Goal: Task Accomplishment & Management: Manage account settings

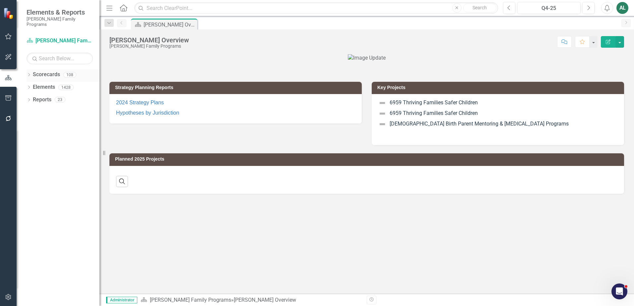
click at [30, 74] on icon "Dropdown" at bounding box center [29, 76] width 5 height 4
click at [30, 72] on icon "Dropdown" at bounding box center [28, 74] width 4 height 5
click at [30, 74] on icon "Dropdown" at bounding box center [29, 76] width 5 height 4
click at [33, 85] on icon "Dropdown" at bounding box center [32, 87] width 5 height 4
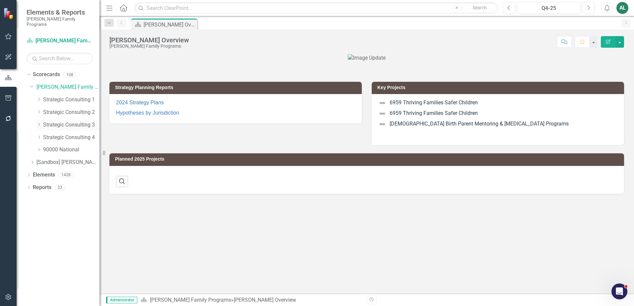
click at [66, 121] on link "Strategic Consulting 3" at bounding box center [71, 125] width 56 height 8
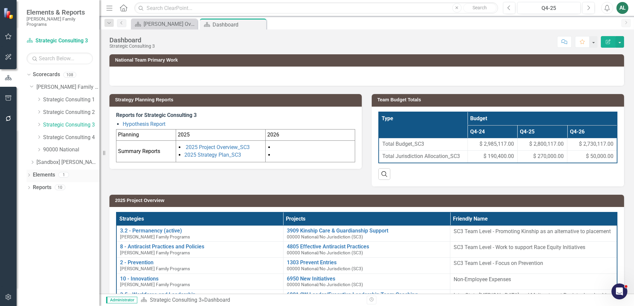
click at [29, 173] on div "Dropdown" at bounding box center [29, 176] width 5 height 6
click at [32, 199] on icon "Dropdown" at bounding box center [32, 201] width 5 height 4
click at [59, 208] on div "Team Budget Totals" at bounding box center [76, 211] width 45 height 6
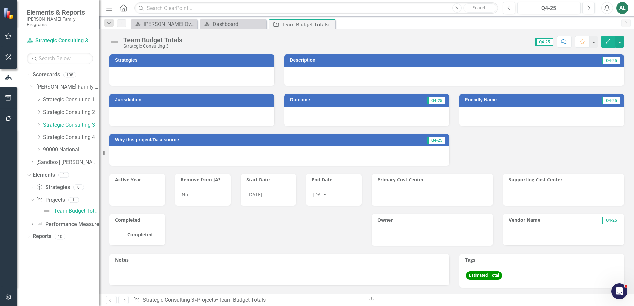
click at [606, 44] on icon "button" at bounding box center [608, 41] width 5 height 5
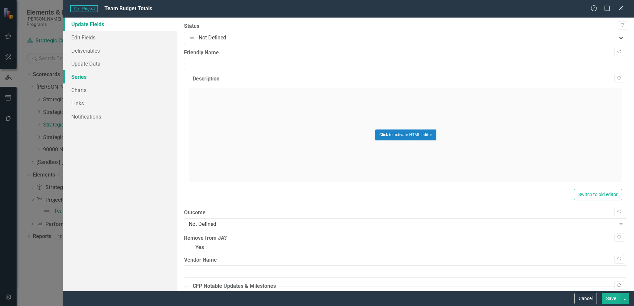
click at [108, 75] on link "Series" at bounding box center [120, 76] width 114 height 13
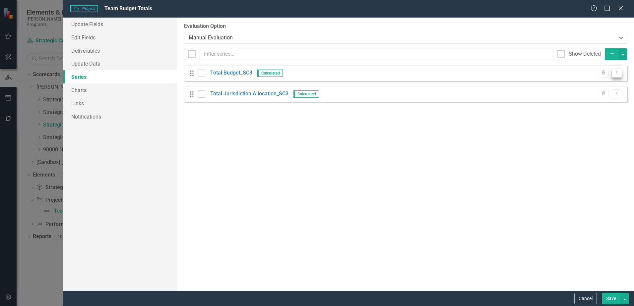
click at [615, 72] on icon "Dropdown Menu" at bounding box center [617, 73] width 6 height 4
click at [610, 82] on link "Edit Edit Measure Series" at bounding box center [583, 84] width 75 height 12
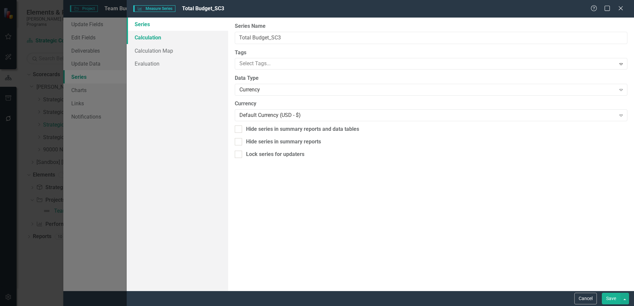
click at [149, 40] on link "Calculation" at bounding box center [177, 37] width 101 height 13
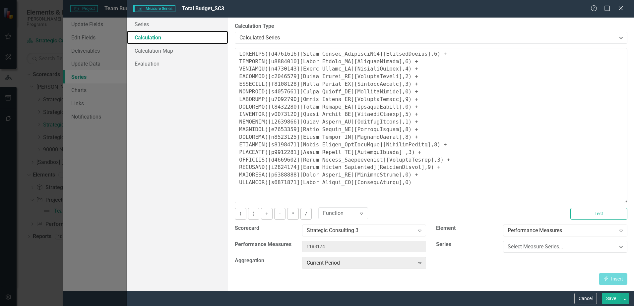
drag, startPoint x: 624, startPoint y: 88, endPoint x: 609, endPoint y: 201, distance: 113.4
click at [609, 201] on textarea at bounding box center [431, 125] width 393 height 155
click at [589, 297] on button "Cancel" at bounding box center [585, 299] width 23 height 12
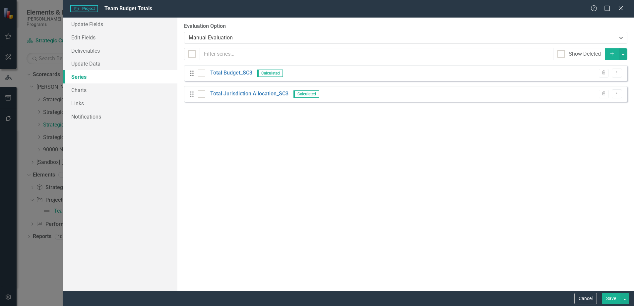
click at [32, 244] on div "Project Project Team Budget Totals Help Maximize Close Update Fields Edit Field…" at bounding box center [317, 153] width 634 height 306
click at [592, 298] on button "Cancel" at bounding box center [585, 299] width 23 height 12
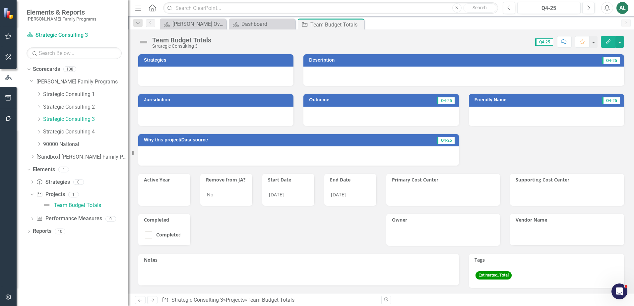
drag, startPoint x: 100, startPoint y: 118, endPoint x: 121, endPoint y: 119, distance: 21.2
click at [128, 119] on div "Resize" at bounding box center [130, 153] width 5 height 306
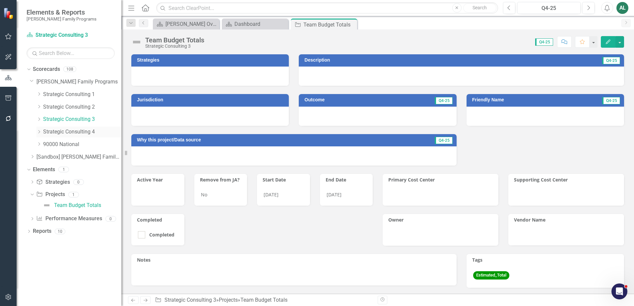
click at [39, 130] on icon "Dropdown" at bounding box center [38, 132] width 5 height 4
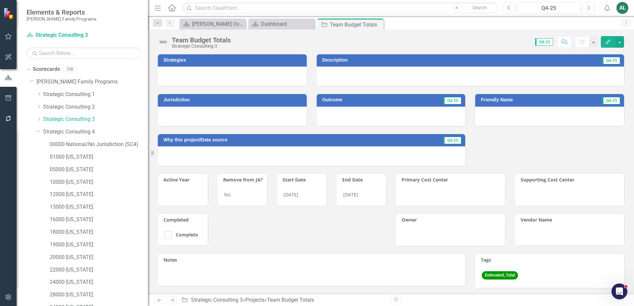
drag, startPoint x: 123, startPoint y: 141, endPoint x: 148, endPoint y: 141, distance: 25.2
click at [148, 141] on div "Resize" at bounding box center [150, 153] width 5 height 306
click at [41, 130] on div "Dropdown" at bounding box center [38, 130] width 6 height 5
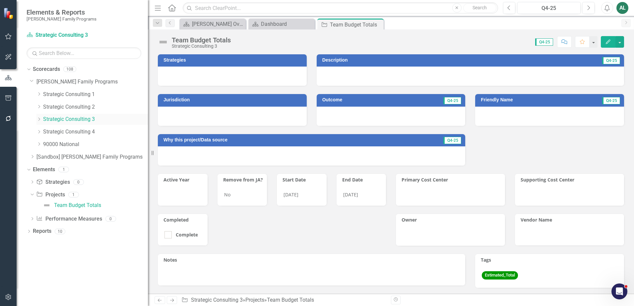
click at [39, 119] on icon "Dropdown" at bounding box center [38, 119] width 5 height 4
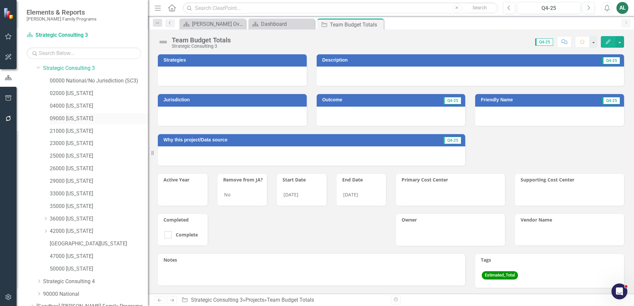
scroll to position [66, 0]
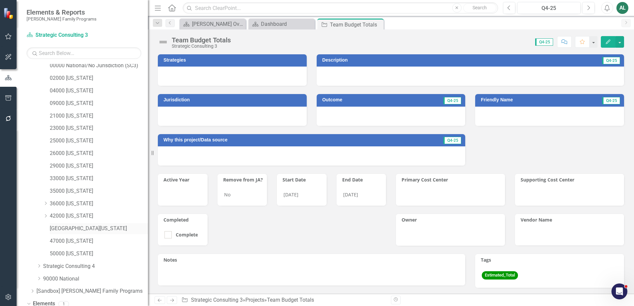
click at [95, 228] on link "[GEOGRAPHIC_DATA][US_STATE]" at bounding box center [99, 229] width 98 height 8
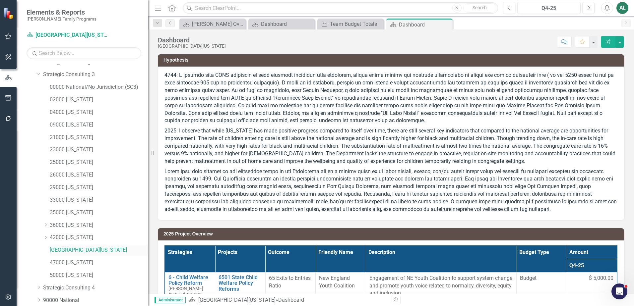
scroll to position [33, 0]
click at [35, 84] on div "Dropdown" at bounding box center [38, 85] width 6 height 5
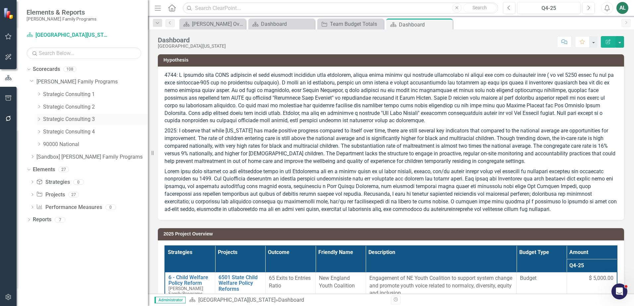
scroll to position [0, 0]
click at [38, 129] on div "Dropdown" at bounding box center [38, 132] width 5 height 6
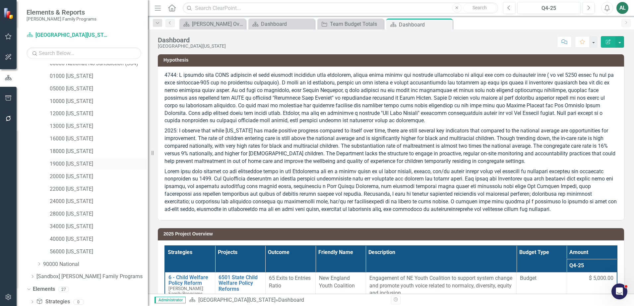
scroll to position [88, 0]
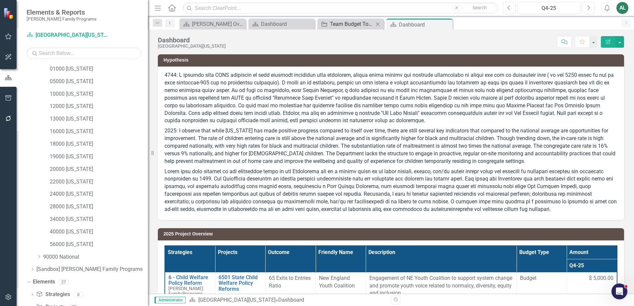
click at [338, 26] on div "Team Budget Totals" at bounding box center [352, 24] width 44 height 8
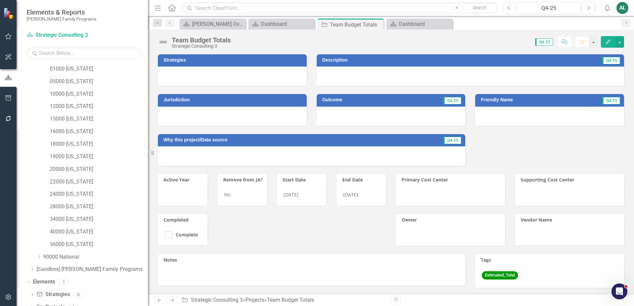
click at [610, 41] on icon "Edit" at bounding box center [608, 41] width 6 height 5
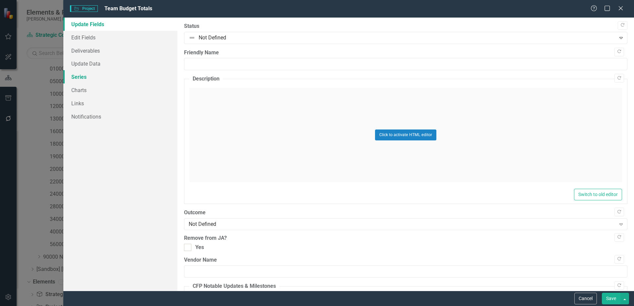
click at [115, 73] on link "Series" at bounding box center [120, 76] width 114 height 13
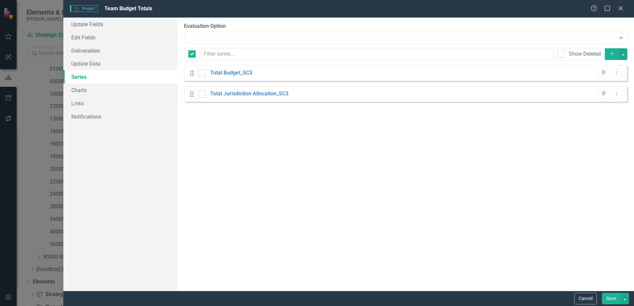
checkbox input "false"
click at [621, 73] on button "Dropdown Menu" at bounding box center [617, 73] width 10 height 9
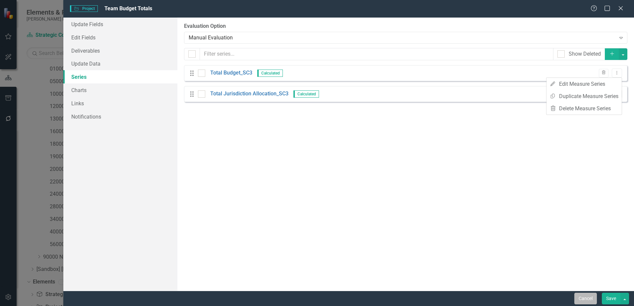
click at [583, 297] on button "Cancel" at bounding box center [585, 299] width 23 height 12
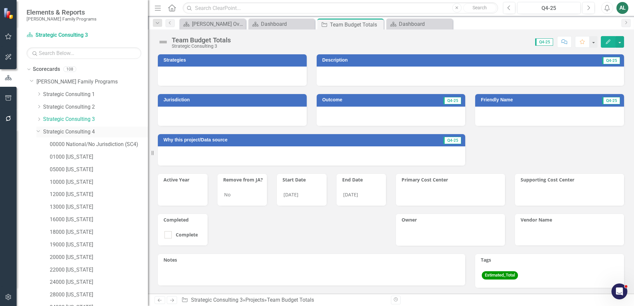
click at [40, 129] on icon "Dropdown" at bounding box center [38, 130] width 4 height 5
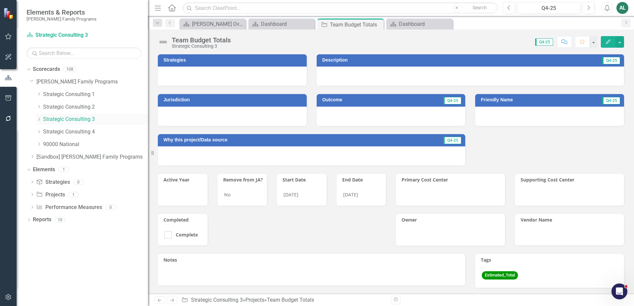
click at [40, 121] on icon "Dropdown" at bounding box center [38, 119] width 5 height 4
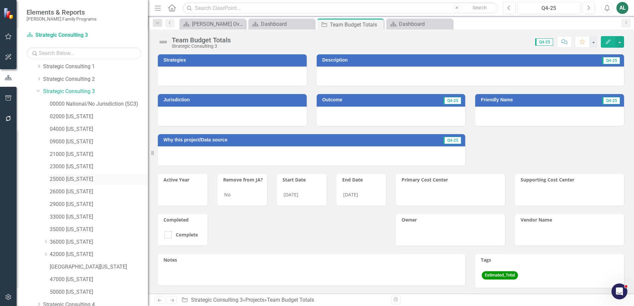
scroll to position [66, 0]
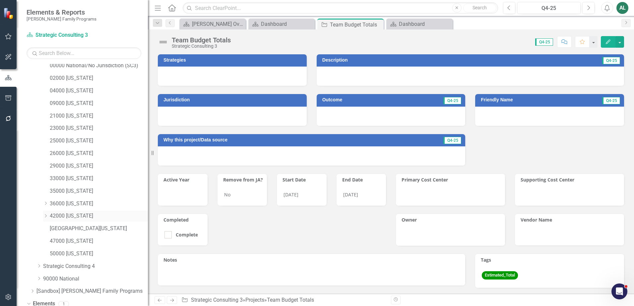
click at [46, 216] on icon "Dropdown" at bounding box center [45, 216] width 5 height 4
click at [414, 27] on div "Dashboard" at bounding box center [421, 24] width 44 height 8
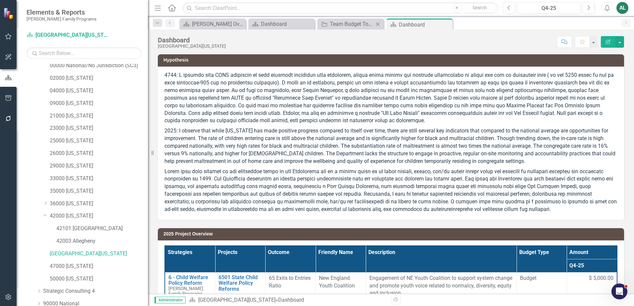
click at [365, 29] on div "Project Team Budget Totals Close" at bounding box center [350, 24] width 66 height 11
drag, startPoint x: 365, startPoint y: 29, endPoint x: 358, endPoint y: 25, distance: 7.9
click at [358, 25] on div "Team Budget Totals" at bounding box center [352, 24] width 44 height 8
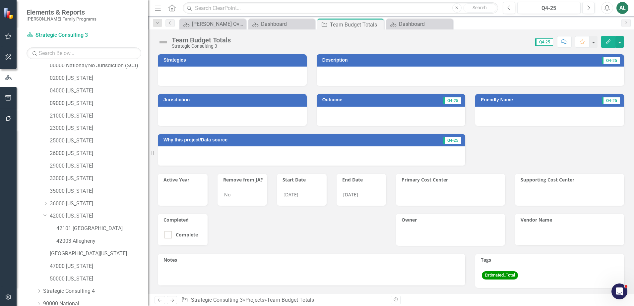
click at [607, 43] on icon "button" at bounding box center [608, 41] width 5 height 5
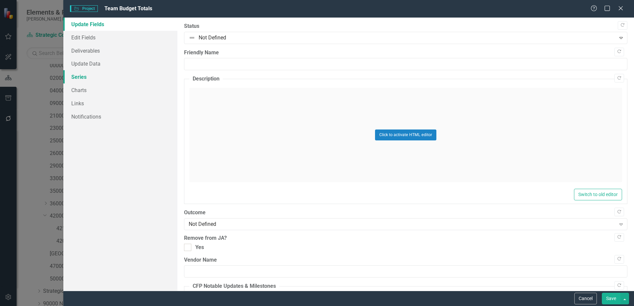
click at [110, 79] on link "Series" at bounding box center [120, 76] width 114 height 13
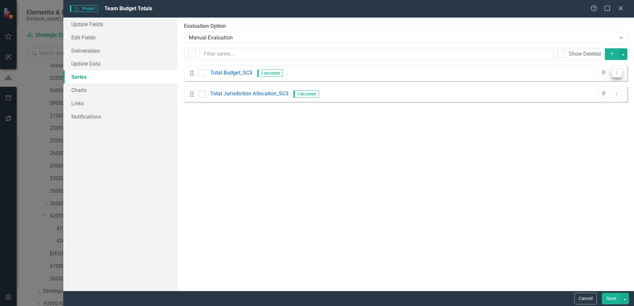
click at [618, 72] on icon "Dropdown Menu" at bounding box center [617, 73] width 6 height 4
click at [608, 83] on link "Edit Edit Measure Series" at bounding box center [583, 84] width 75 height 12
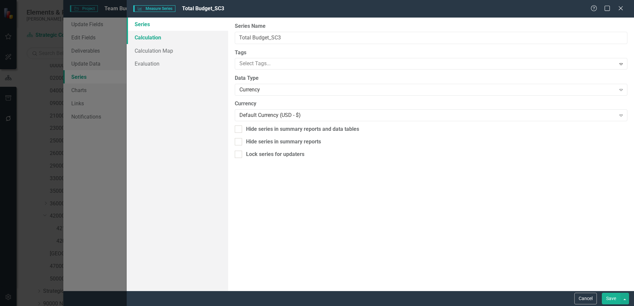
click at [157, 40] on link "Calculation" at bounding box center [177, 37] width 101 height 13
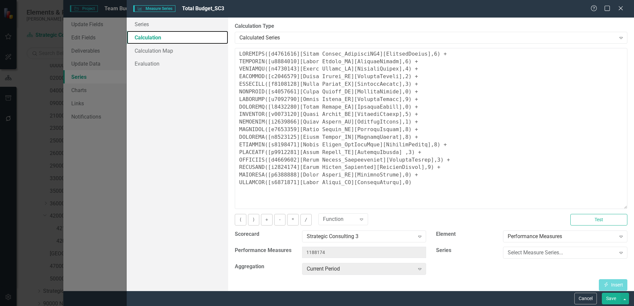
drag, startPoint x: 626, startPoint y: 88, endPoint x: 617, endPoint y: 206, distance: 118.7
click at [617, 206] on textarea at bounding box center [431, 128] width 393 height 161
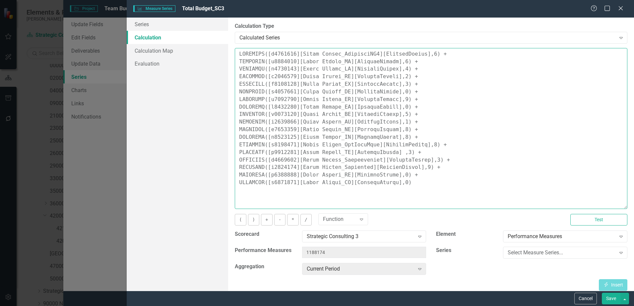
click at [436, 169] on textarea at bounding box center [431, 128] width 393 height 161
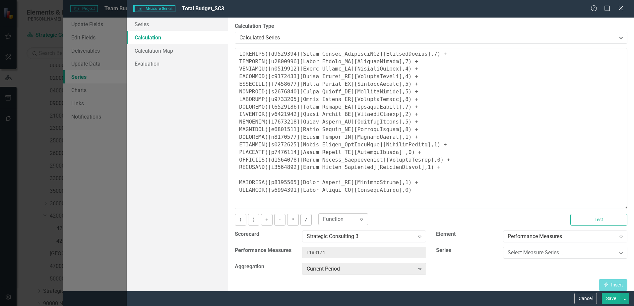
click at [359, 223] on div "Expand" at bounding box center [361, 219] width 12 height 11
click at [343, 169] on div "COALESCE(x,y,0)" at bounding box center [345, 166] width 42 height 8
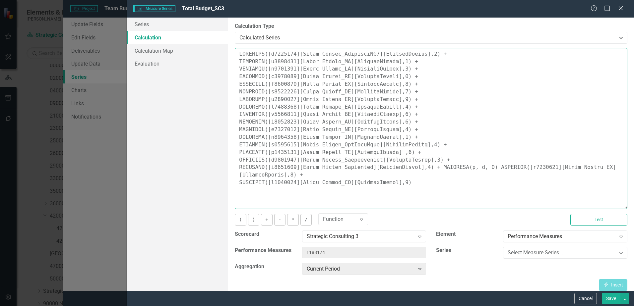
click at [449, 179] on textarea at bounding box center [431, 128] width 393 height 161
drag, startPoint x: 315, startPoint y: 177, endPoint x: 427, endPoint y: 169, distance: 112.0
click at [427, 169] on textarea at bounding box center [431, 128] width 393 height 161
drag, startPoint x: 269, startPoint y: 175, endPoint x: 273, endPoint y: 175, distance: 4.3
click at [269, 175] on textarea "COALESCE([m1294260][Total Budget_StrategySC3][CurrentPeriod],0) + COALESCE([m11…" at bounding box center [431, 128] width 393 height 161
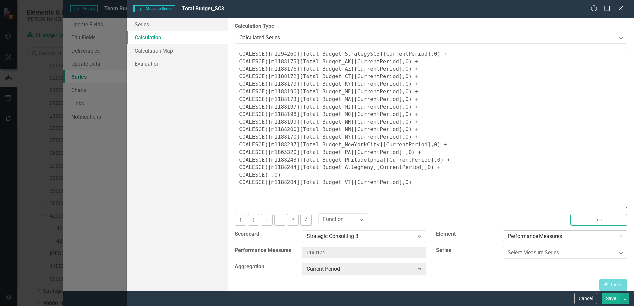
click at [532, 239] on div "Performance Measures" at bounding box center [562, 237] width 108 height 8
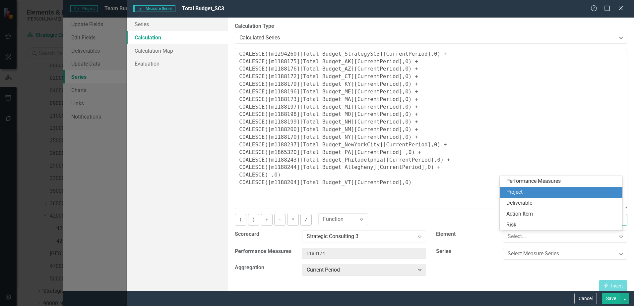
click at [533, 190] on div "Project" at bounding box center [562, 193] width 112 height 8
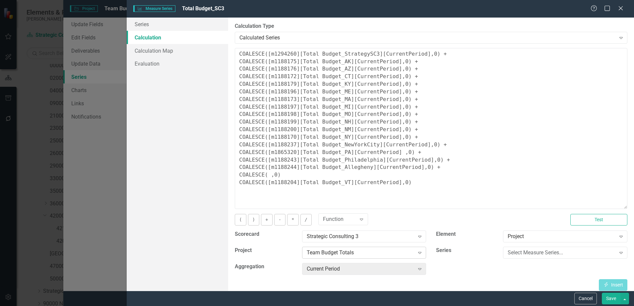
click at [417, 251] on icon "Expand" at bounding box center [419, 252] width 7 height 5
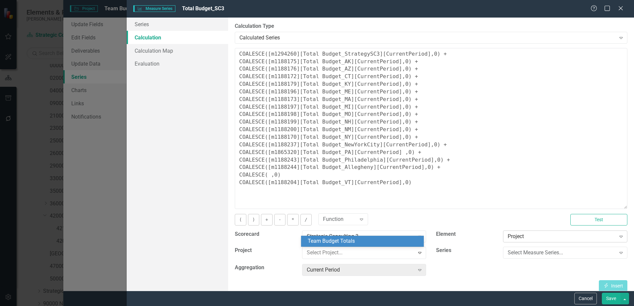
click at [508, 235] on div "Project" at bounding box center [562, 237] width 108 height 8
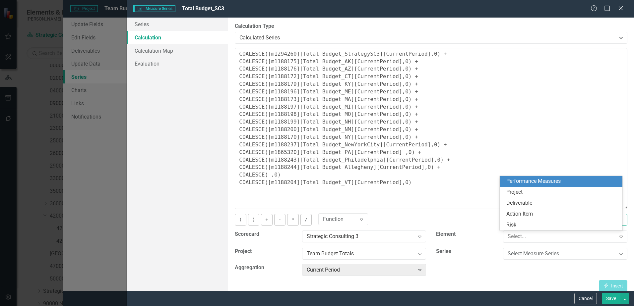
click at [528, 183] on div "Performance Measures" at bounding box center [562, 182] width 112 height 8
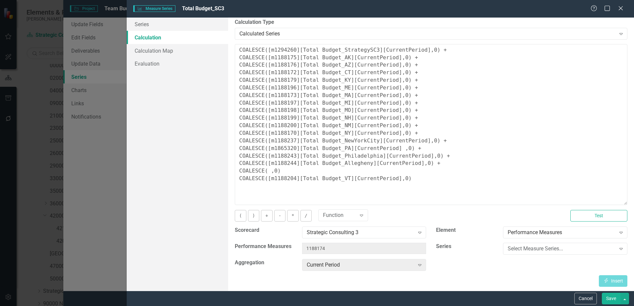
scroll to position [5, 0]
click at [523, 247] on div "Select Measure Series..." at bounding box center [562, 248] width 108 height 8
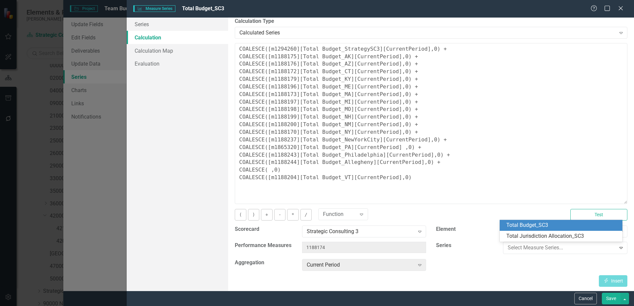
click at [467, 258] on div "Series 2 results available. Use Up and Down to choose options, press Enter to s…" at bounding box center [531, 250] width 201 height 17
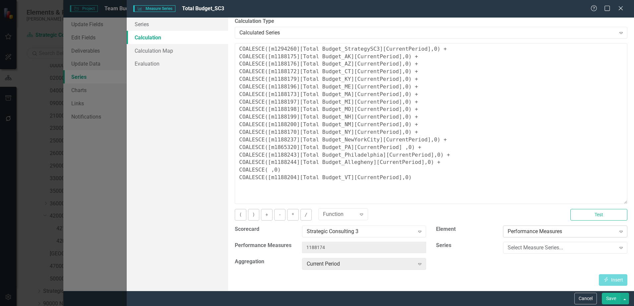
click at [524, 231] on div "Performance Measures" at bounding box center [562, 232] width 108 height 8
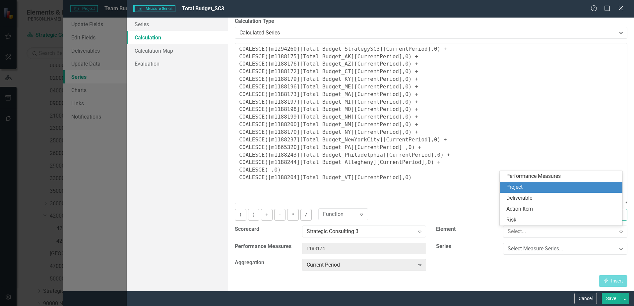
click at [525, 191] on div "Project" at bounding box center [561, 187] width 123 height 11
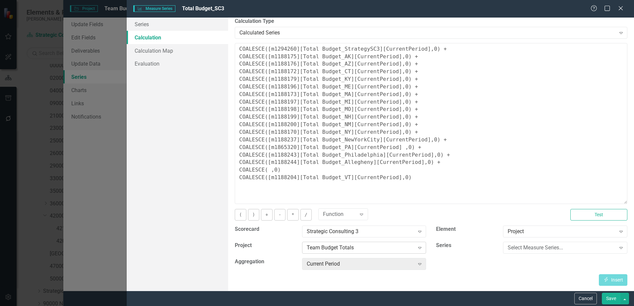
click at [417, 250] on icon "Expand" at bounding box center [419, 247] width 7 height 5
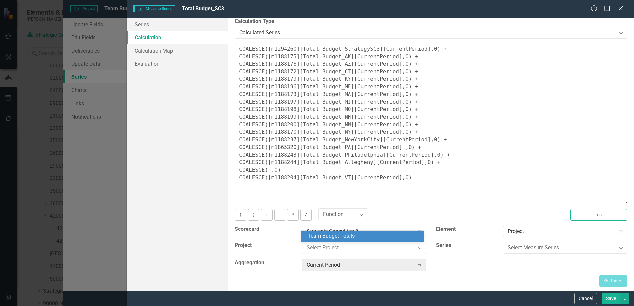
click at [534, 232] on div "Project" at bounding box center [562, 232] width 108 height 8
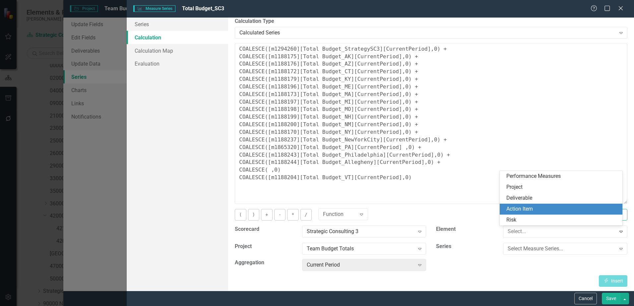
click at [533, 207] on div "Action Item" at bounding box center [562, 210] width 112 height 8
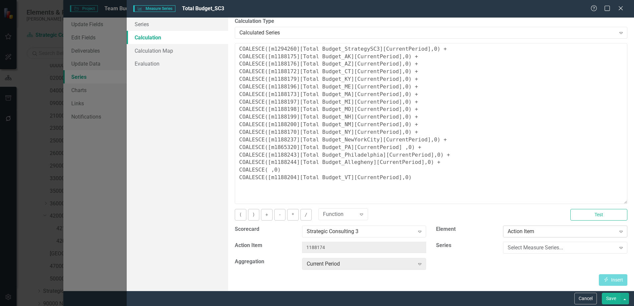
click at [517, 232] on div "Action Item" at bounding box center [562, 232] width 108 height 8
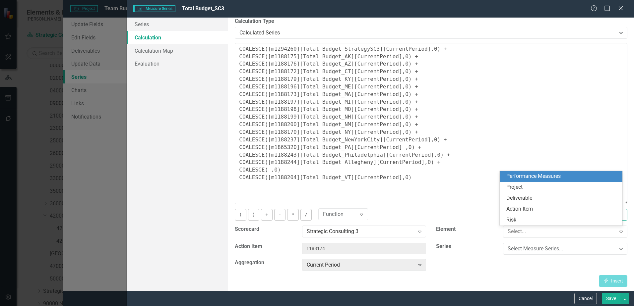
click at [527, 180] on div "Performance Measures" at bounding box center [562, 177] width 112 height 8
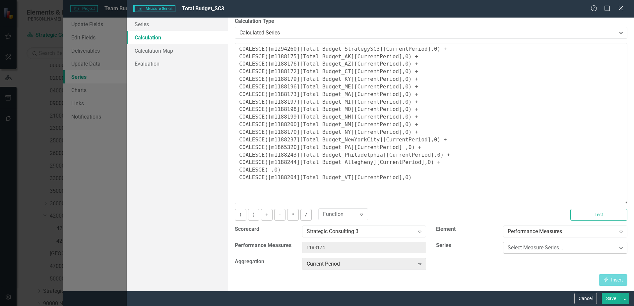
click at [517, 246] on div "Select Measure Series..." at bounding box center [562, 248] width 108 height 8
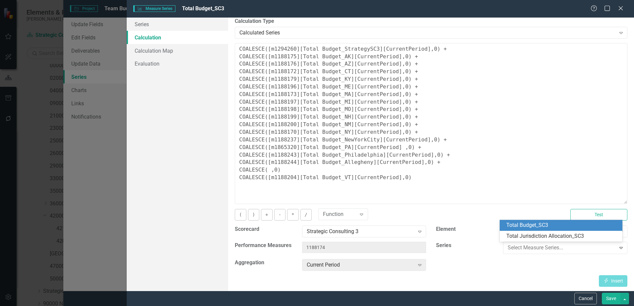
click at [486, 256] on div "Series 2 results available. Use Up and Down to choose options, press Enter to s…" at bounding box center [531, 250] width 201 height 17
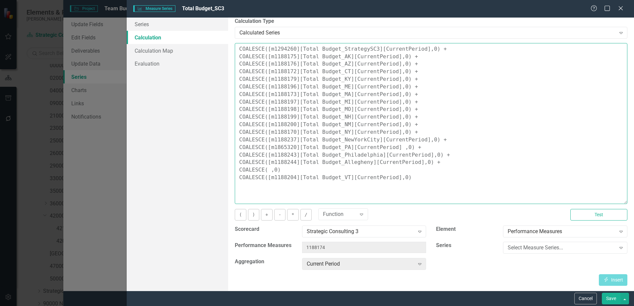
click at [289, 142] on textarea "COALESCE([m1294260][Total Budget_StrategySC3][CurrentPeriod],0) + COALESCE([m11…" at bounding box center [431, 123] width 393 height 161
click at [306, 139] on textarea "COALESCE([m1294260][Total Budget_StrategySC3][CurrentPeriod],0) + COALESCE([m11…" at bounding box center [431, 123] width 393 height 161
click at [348, 140] on textarea "COALESCE([m1294260][Total Budget_StrategySC3][CurrentPeriod],0) + COALESCE([m11…" at bounding box center [431, 123] width 393 height 161
click at [382, 139] on textarea "COALESCE([m1294260][Total Budget_StrategySC3][CurrentPeriod],0) + COALESCE([m11…" at bounding box center [431, 123] width 393 height 161
click at [292, 142] on textarea "COALESCE([m1294260][Total Budget_StrategySC3][CurrentPeriod],0) + COALESCE([m11…" at bounding box center [431, 123] width 393 height 161
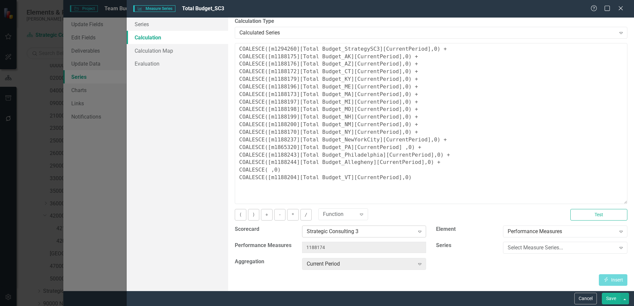
click at [358, 234] on div "Strategic Consulting 3" at bounding box center [361, 232] width 108 height 8
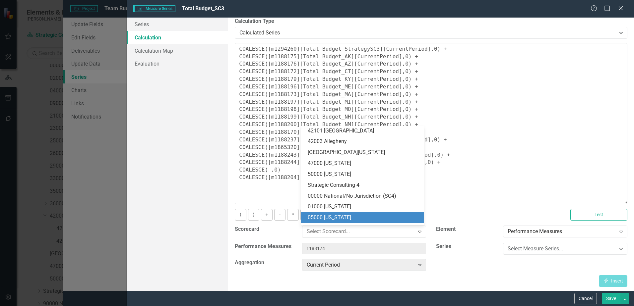
scroll to position [710, 0]
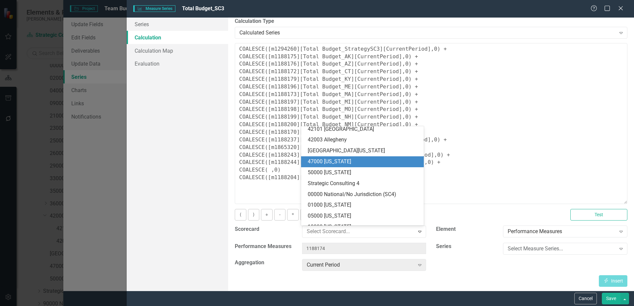
click at [363, 151] on div "[GEOGRAPHIC_DATA][US_STATE]" at bounding box center [364, 151] width 112 height 8
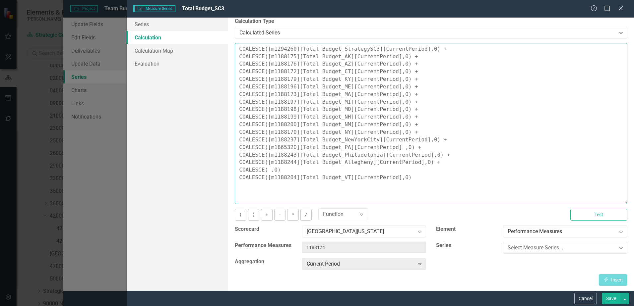
click at [269, 170] on textarea "COALESCE([m1294260][Total Budget_StrategySC3][CurrentPeriod],0) + COALESCE([m11…" at bounding box center [431, 123] width 393 height 161
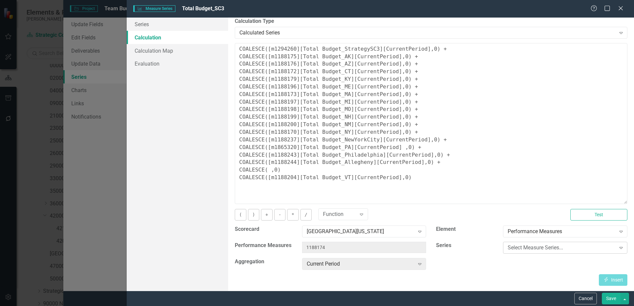
click at [610, 245] on div "Select Measure Series..." at bounding box center [562, 248] width 108 height 8
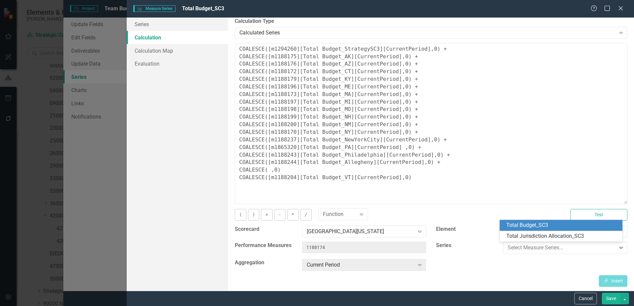
click at [574, 225] on div "Total Budget_SC3" at bounding box center [562, 226] width 112 height 8
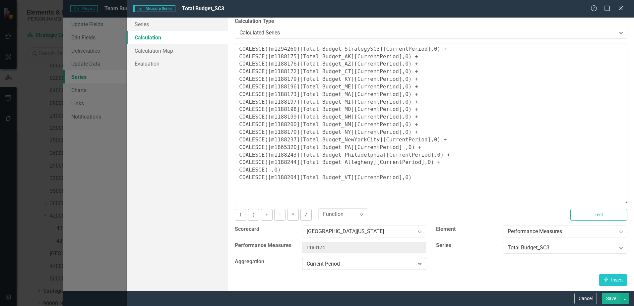
click at [381, 264] on div "Current Period" at bounding box center [361, 264] width 108 height 8
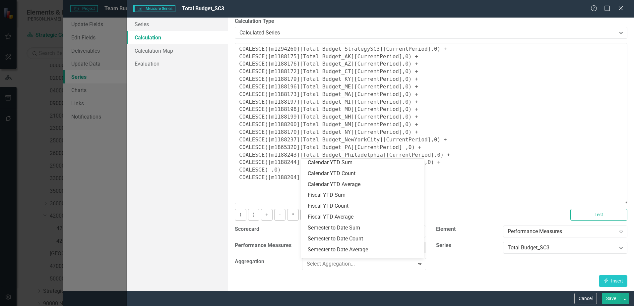
scroll to position [0, 0]
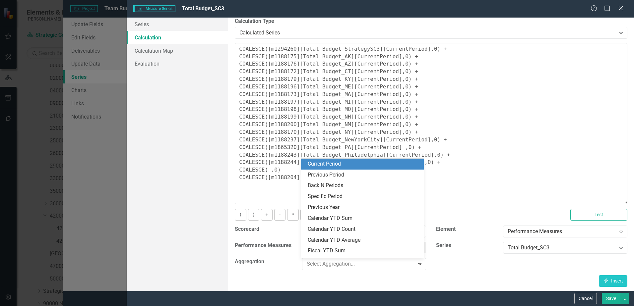
click at [379, 167] on div "Current Period" at bounding box center [364, 164] width 112 height 8
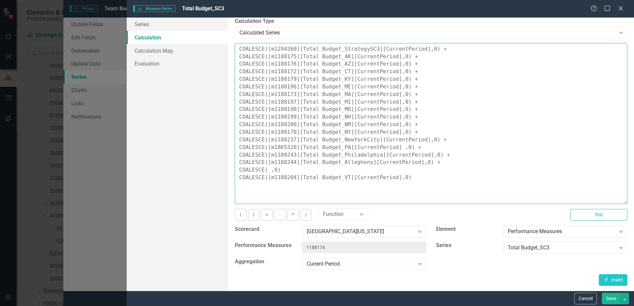
click at [269, 170] on textarea "COALESCE([m1294260][Total Budget_StrategySC3][CurrentPeriod],0) + COALESCE([m11…" at bounding box center [431, 123] width 393 height 161
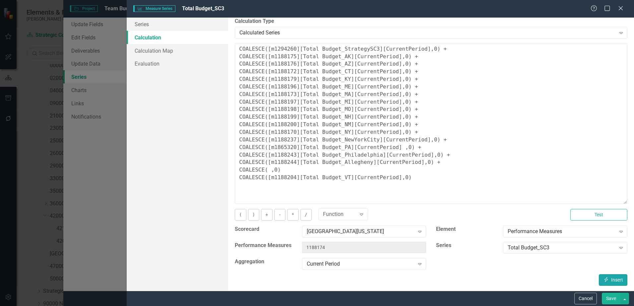
click at [610, 278] on button "Insert Insert" at bounding box center [613, 281] width 29 height 12
click at [574, 249] on div "Total Budget_SC3" at bounding box center [562, 248] width 108 height 8
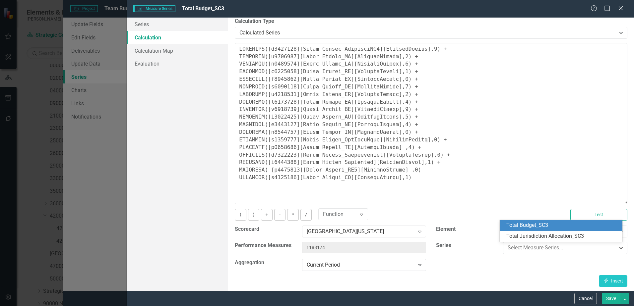
click at [554, 267] on div "Scorecard 44000 [US_STATE] Expand Element Performance Measures Expand Performan…" at bounding box center [431, 251] width 402 height 50
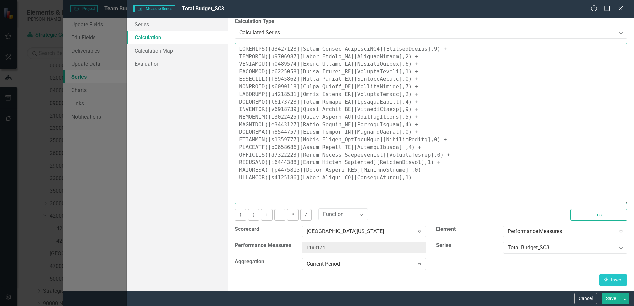
click at [268, 171] on textarea at bounding box center [431, 123] width 393 height 161
click at [343, 171] on textarea at bounding box center [431, 123] width 393 height 161
click at [439, 190] on textarea at bounding box center [431, 123] width 393 height 161
type textarea "COALESCE([m1294260][Total Budget_StrategySC3][CurrentPeriod],0) + COALESCE([m11…"
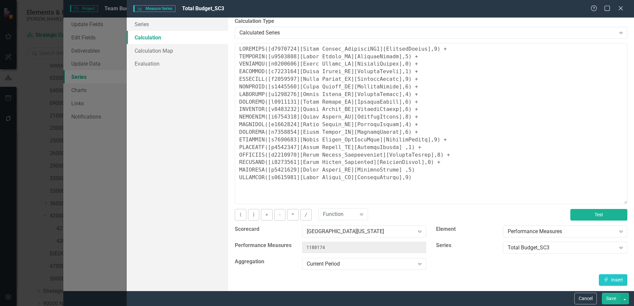
click at [573, 216] on button "Test" at bounding box center [598, 215] width 57 height 12
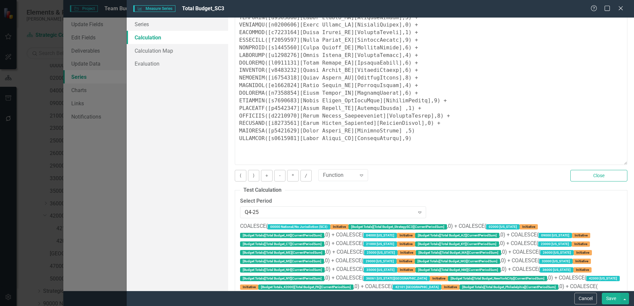
scroll to position [33, 0]
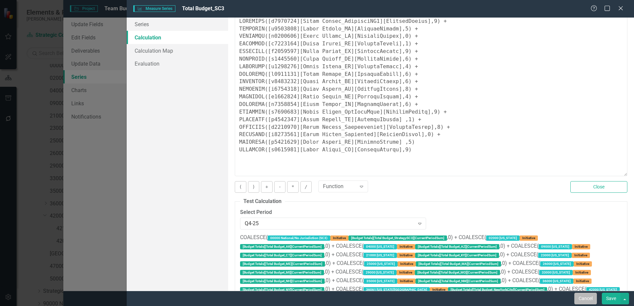
click at [583, 297] on button "Cancel" at bounding box center [585, 299] width 23 height 12
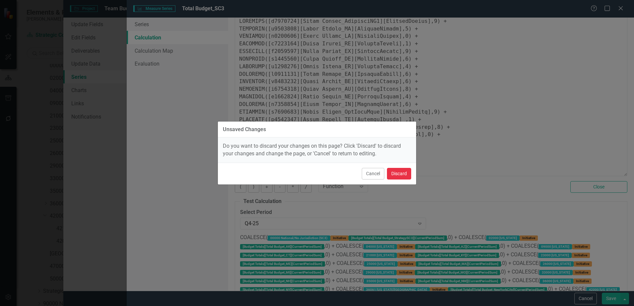
click at [392, 173] on button "Discard" at bounding box center [399, 174] width 24 height 12
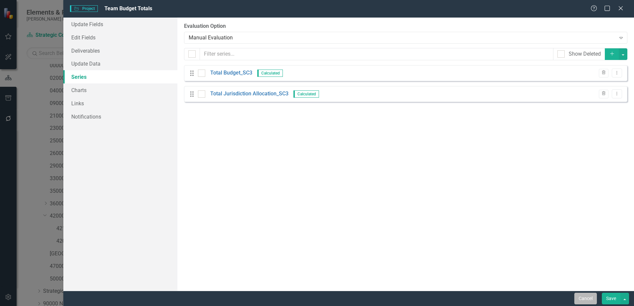
click at [591, 297] on button "Cancel" at bounding box center [585, 299] width 23 height 12
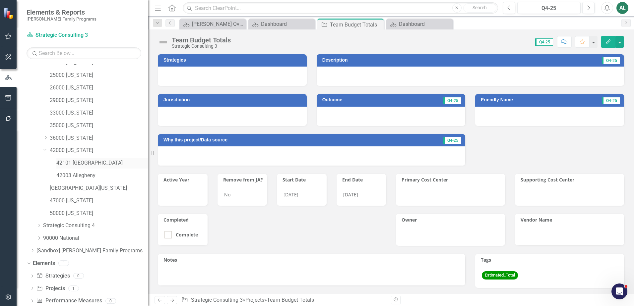
scroll to position [133, 0]
click at [86, 188] on link "[GEOGRAPHIC_DATA][US_STATE]" at bounding box center [99, 188] width 98 height 8
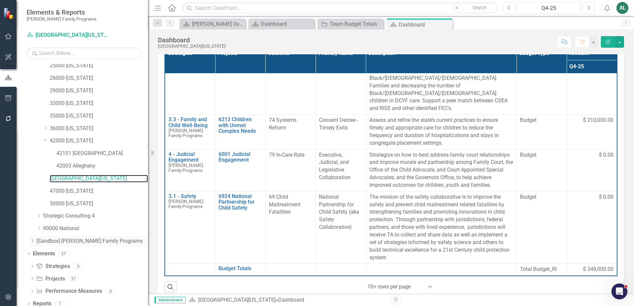
scroll to position [147, 0]
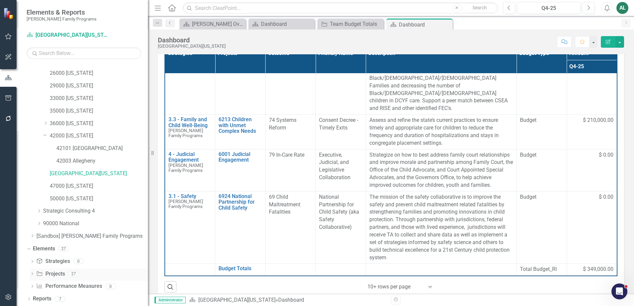
click at [32, 274] on icon "Dropdown" at bounding box center [32, 275] width 5 height 4
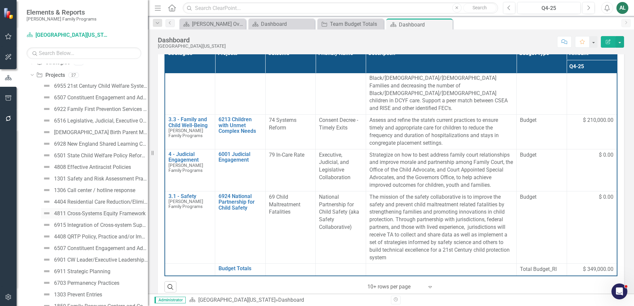
scroll to position [460, 0]
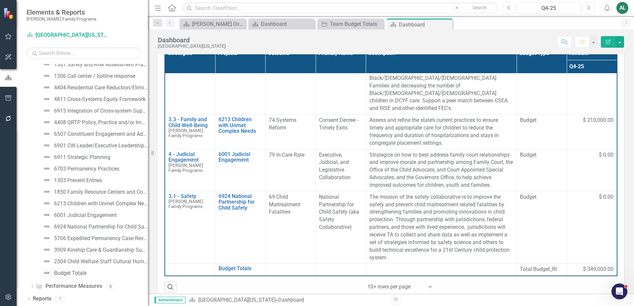
click at [85, 275] on div "Budget Totals" at bounding box center [70, 274] width 32 height 6
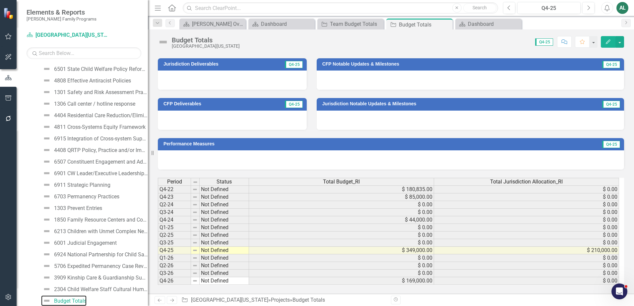
scroll to position [239, 0]
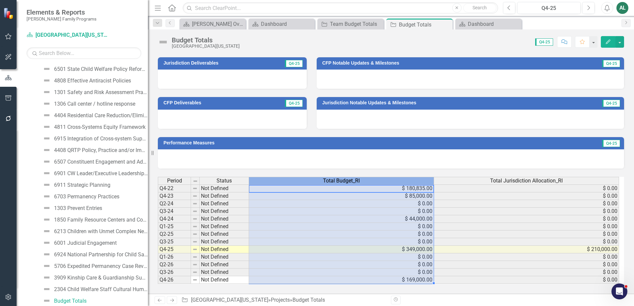
click at [359, 181] on span "Total Budget_RI" at bounding box center [341, 181] width 37 height 6
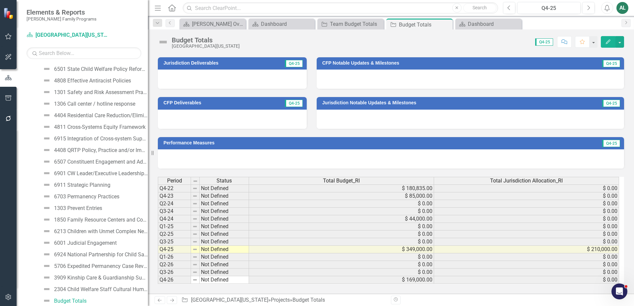
click at [407, 151] on div at bounding box center [391, 159] width 466 height 19
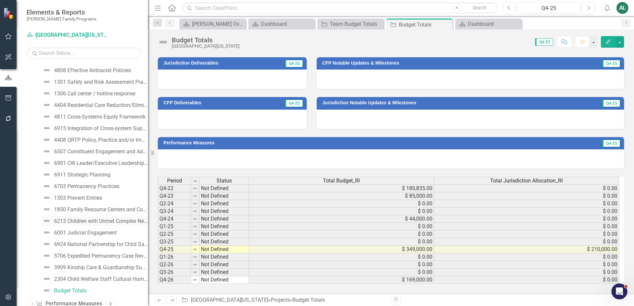
scroll to position [460, 0]
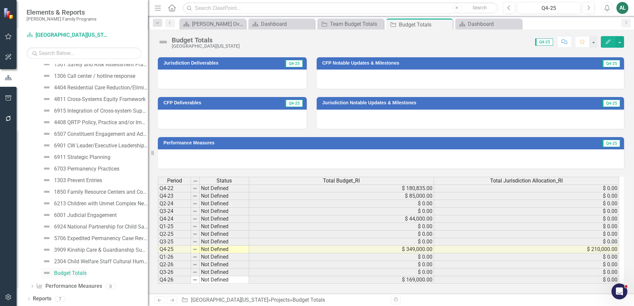
click at [74, 271] on div "Budget Totals" at bounding box center [70, 274] width 32 height 6
click at [610, 38] on button "Edit" at bounding box center [608, 42] width 15 height 12
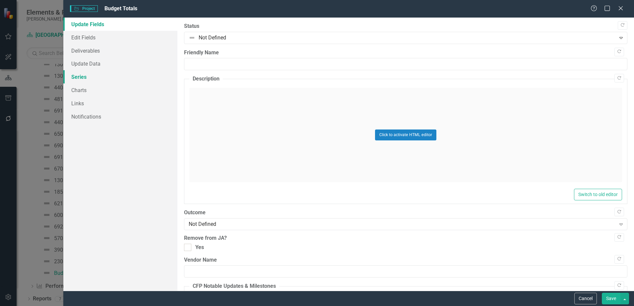
click at [123, 74] on link "Series" at bounding box center [120, 76] width 114 height 13
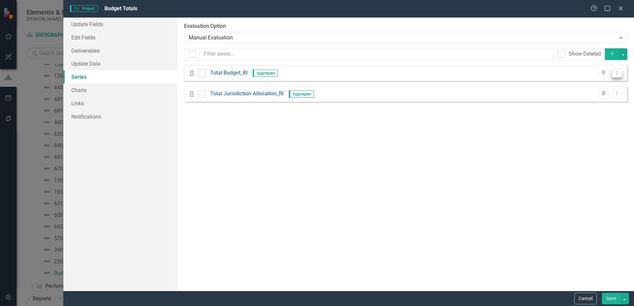
click at [621, 74] on button "Dropdown Menu" at bounding box center [617, 73] width 10 height 9
click at [612, 81] on link "Edit Edit Measure Series" at bounding box center [583, 84] width 75 height 12
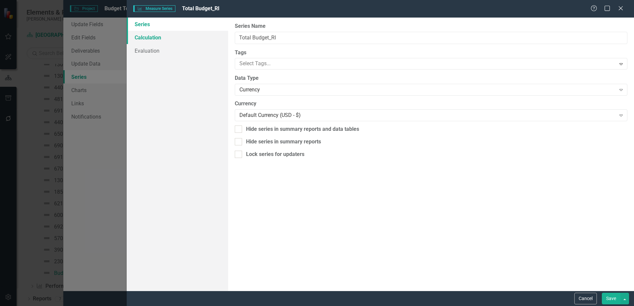
click at [187, 37] on link "Calculation" at bounding box center [177, 37] width 101 height 13
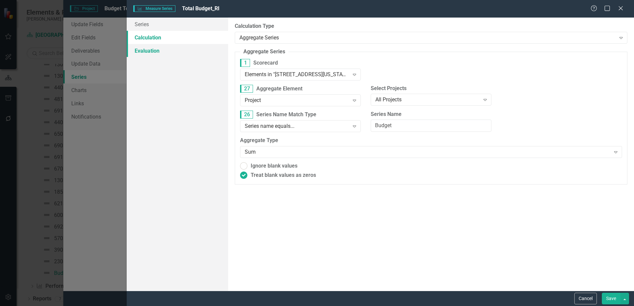
click at [192, 50] on link "Evaluation" at bounding box center [177, 50] width 101 height 13
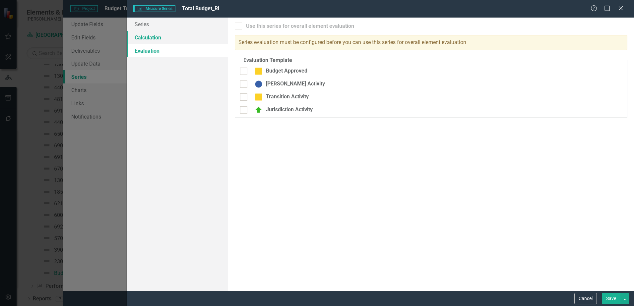
click at [186, 42] on link "Calculation" at bounding box center [177, 37] width 101 height 13
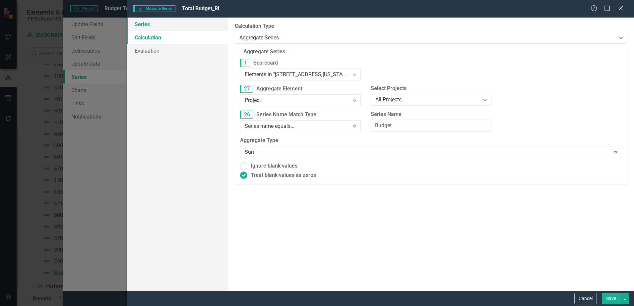
click at [178, 28] on link "Series" at bounding box center [177, 24] width 101 height 13
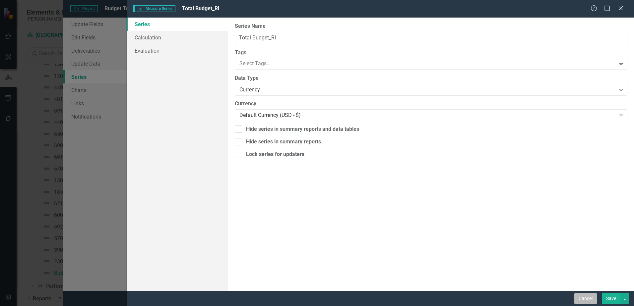
click at [586, 299] on button "Cancel" at bounding box center [585, 299] width 23 height 12
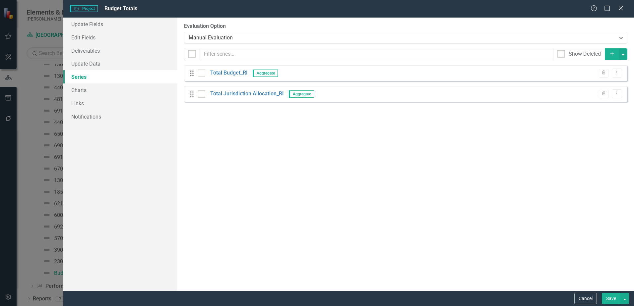
click at [456, 215] on div "From this page, you can add, edit, delete, or duplicate the measure series for …" at bounding box center [405, 155] width 457 height 274
click at [576, 296] on button "Cancel" at bounding box center [585, 299] width 23 height 12
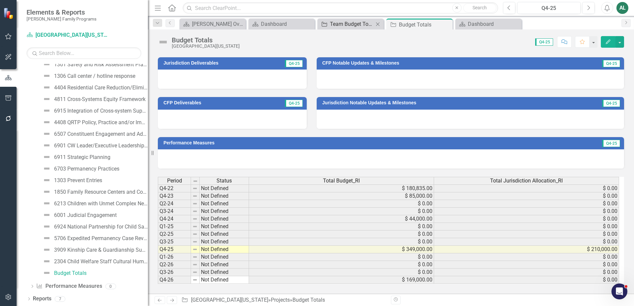
click at [343, 27] on div "Team Budget Totals" at bounding box center [352, 24] width 44 height 8
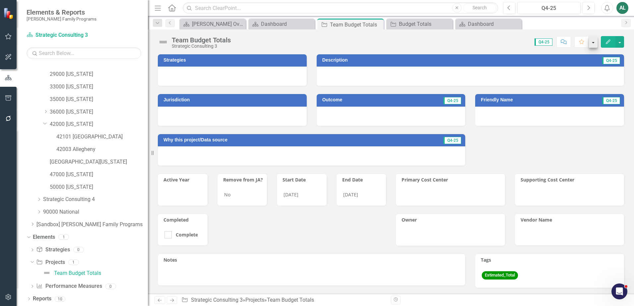
scroll to position [130, 0]
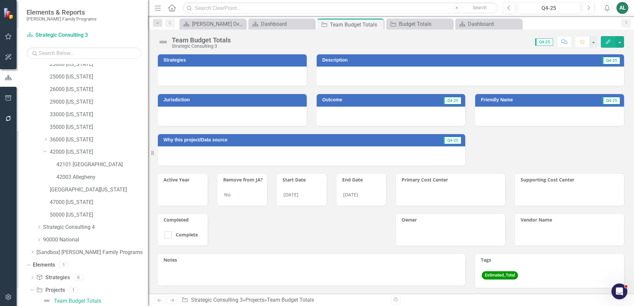
click at [611, 40] on button "Edit" at bounding box center [608, 42] width 15 height 12
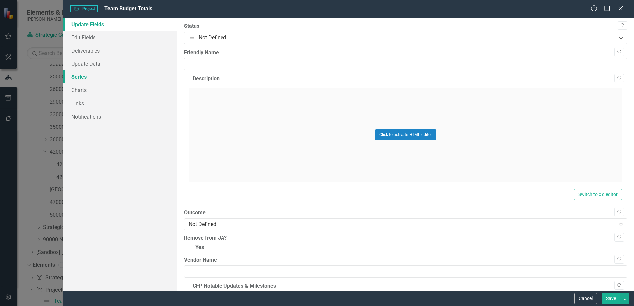
click at [88, 73] on link "Series" at bounding box center [120, 76] width 114 height 13
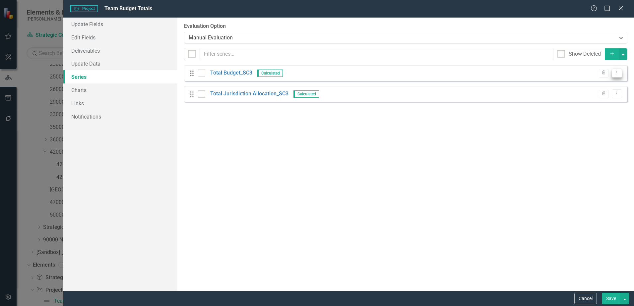
click at [622, 72] on div "Drag Total Budget_SC3 Calculated Trash Dropdown Menu" at bounding box center [405, 73] width 443 height 16
click at [621, 73] on button "Dropdown Menu" at bounding box center [617, 73] width 10 height 9
click at [612, 82] on link "Edit Edit Measure Series" at bounding box center [583, 84] width 75 height 12
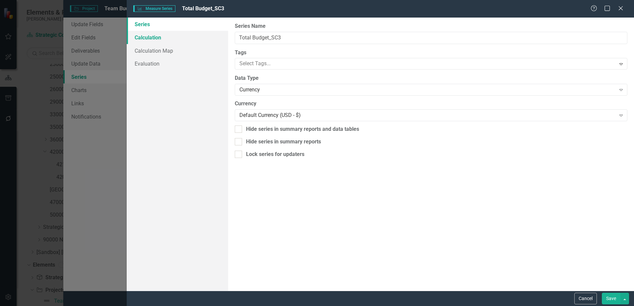
click at [181, 38] on link "Calculation" at bounding box center [177, 37] width 101 height 13
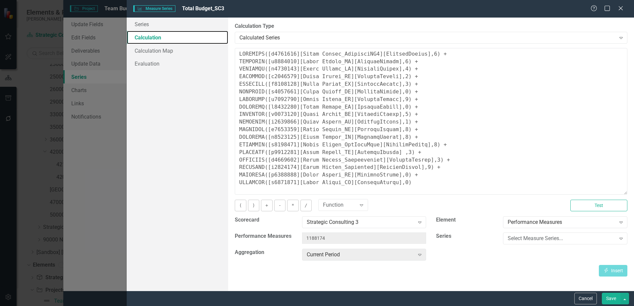
drag, startPoint x: 622, startPoint y: 89, endPoint x: 606, endPoint y: 193, distance: 105.3
click at [606, 193] on textarea at bounding box center [431, 121] width 393 height 147
click at [420, 171] on textarea at bounding box center [431, 121] width 393 height 147
click at [427, 168] on textarea at bounding box center [431, 121] width 393 height 147
click at [421, 169] on textarea at bounding box center [431, 121] width 393 height 147
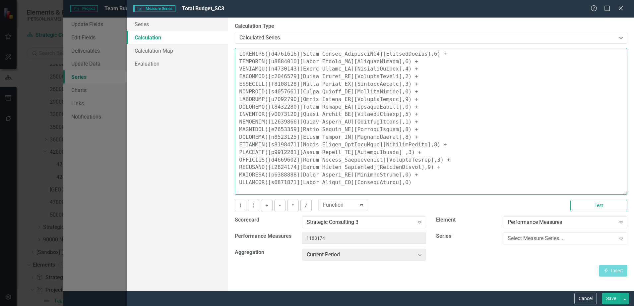
click at [239, 176] on textarea at bounding box center [431, 121] width 393 height 147
click at [238, 174] on textarea at bounding box center [431, 121] width 393 height 147
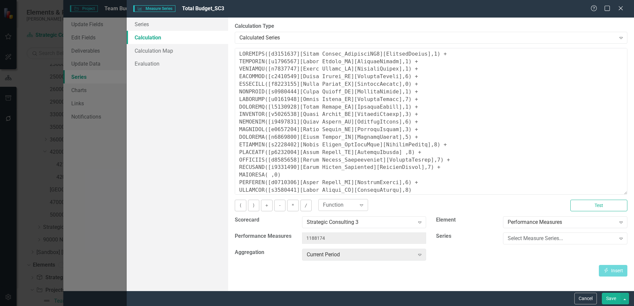
click at [333, 208] on div "Function" at bounding box center [339, 205] width 33 height 8
click at [398, 208] on div "6 results available. Use Up and Down to choose options, press Enter to select t…" at bounding box center [439, 206] width 242 height 12
click at [403, 224] on div "Strategic Consulting 3" at bounding box center [361, 222] width 108 height 8
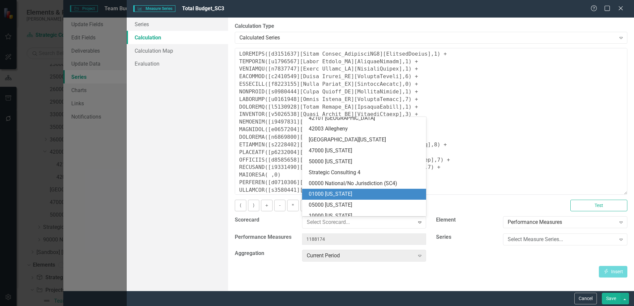
scroll to position [679, 0]
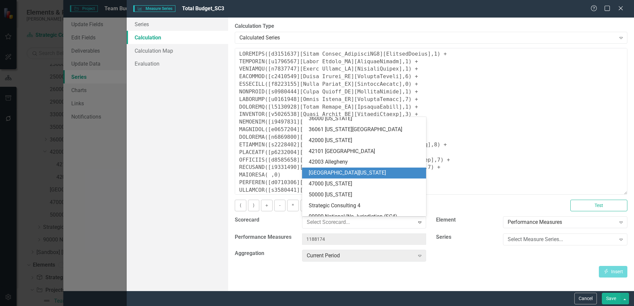
click at [368, 174] on div "[GEOGRAPHIC_DATA][US_STATE]" at bounding box center [366, 173] width 114 height 8
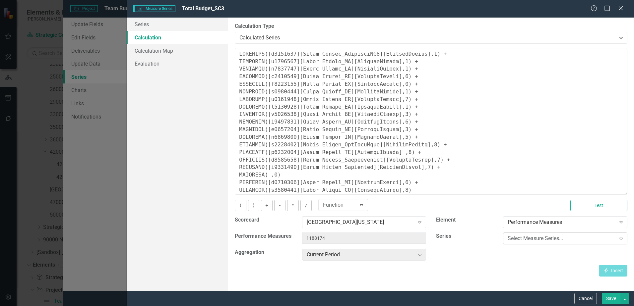
click at [608, 238] on div "Select Measure Series..." at bounding box center [562, 239] width 108 height 8
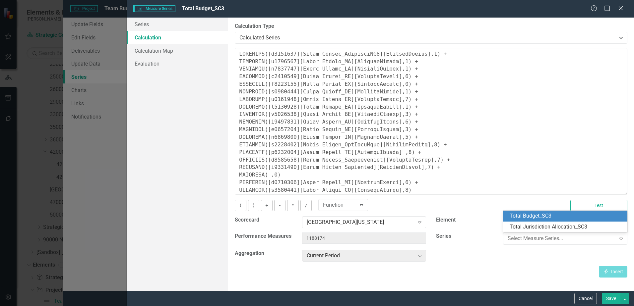
click at [570, 261] on div "Scorecard 44000 [US_STATE] Expand Element Performance Measures Expand Performan…" at bounding box center [431, 241] width 402 height 50
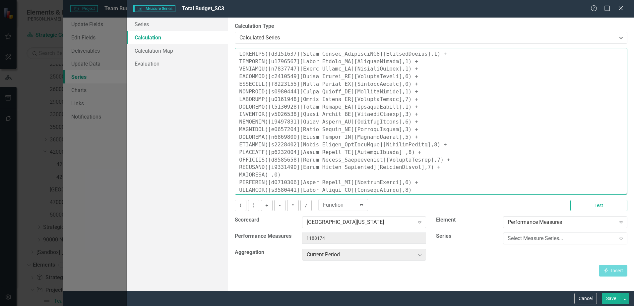
click at [268, 176] on textarea at bounding box center [431, 121] width 393 height 147
click at [550, 240] on div "Select Measure Series..." at bounding box center [562, 239] width 108 height 8
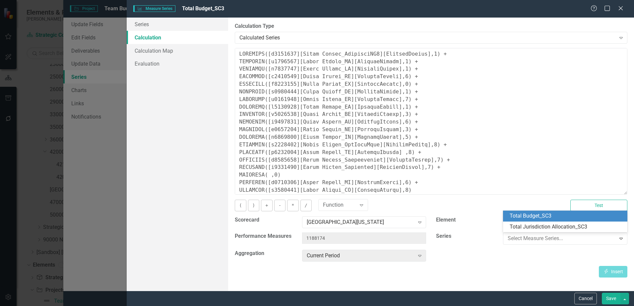
click at [556, 216] on div "Total Budget_SC3" at bounding box center [567, 217] width 114 height 8
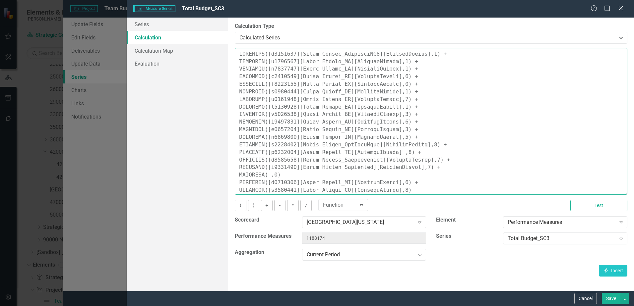
click at [267, 176] on textarea at bounding box center [431, 121] width 393 height 147
click at [614, 271] on button "Insert Insert" at bounding box center [613, 271] width 29 height 12
click at [269, 174] on textarea at bounding box center [431, 121] width 393 height 147
click at [344, 176] on textarea at bounding box center [431, 121] width 393 height 147
click at [399, 175] on textarea at bounding box center [431, 121] width 393 height 147
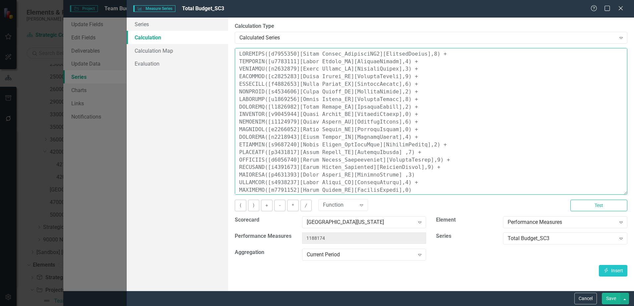
scroll to position [2, 0]
click at [583, 201] on button "Test" at bounding box center [598, 206] width 57 height 12
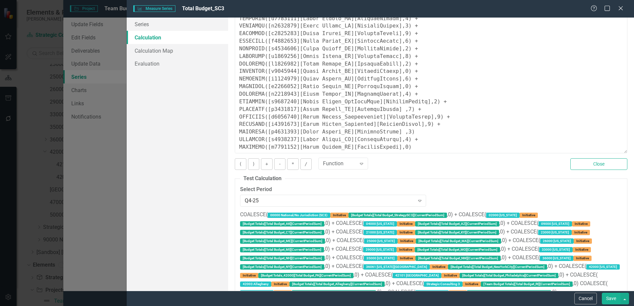
scroll to position [127, 0]
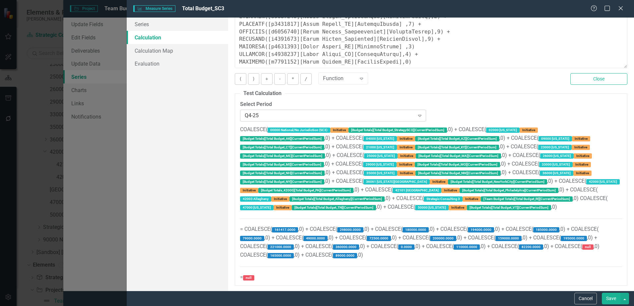
click at [420, 116] on icon "Expand" at bounding box center [419, 115] width 7 height 5
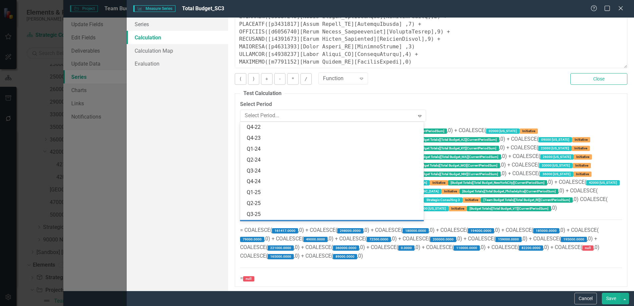
scroll to position [53, 0]
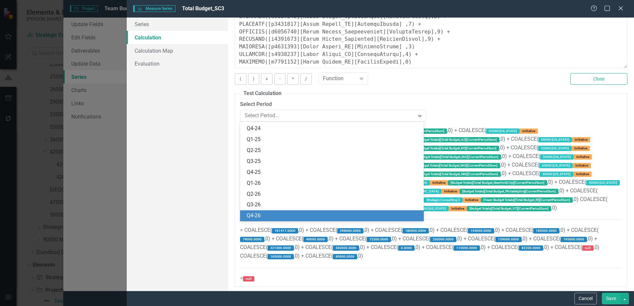
click at [346, 213] on div "Q4-26" at bounding box center [333, 216] width 173 height 8
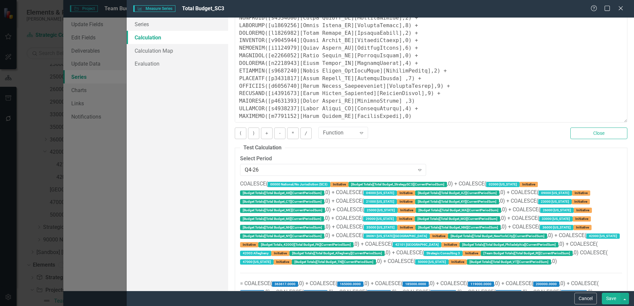
scroll to position [60, 0]
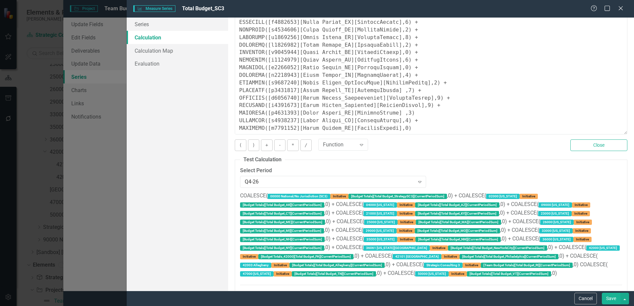
click at [479, 164] on fieldset "Test Calculation Select Period Q4-26 Expand COALESCE( 00000 National/No Jurisdi…" at bounding box center [431, 254] width 393 height 197
click at [392, 113] on textarea at bounding box center [431, 61] width 393 height 147
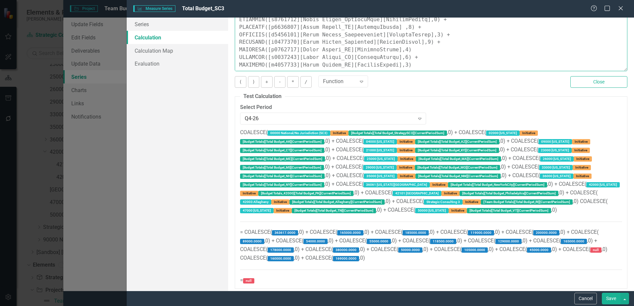
scroll to position [127, 0]
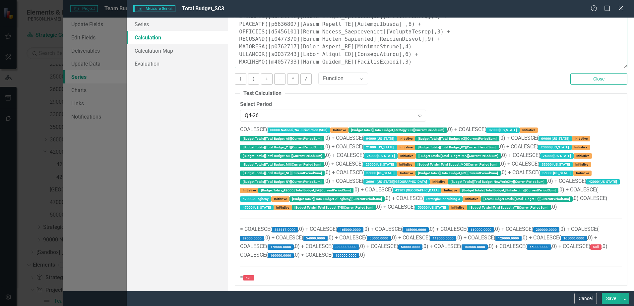
type textarea "COALESCE([m1294260][Total Budget_StrategySC3][CurrentPeriod],0) + COALESCE([m11…"
click at [598, 248] on span "COALESCE( 00000 National/No Jurisdiction (SC3) Initiative [Budget Totals][Total…" at bounding box center [431, 203] width 382 height 154
click at [601, 247] on label "null" at bounding box center [595, 247] width 11 height 5
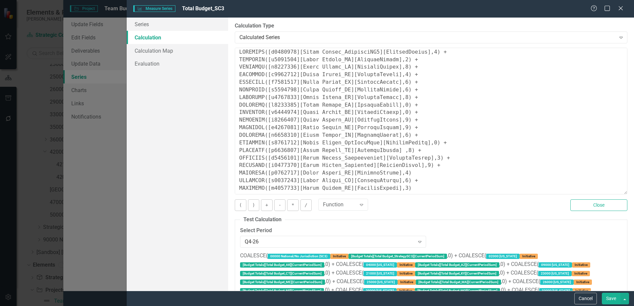
scroll to position [0, 0]
click at [592, 301] on button "Cancel" at bounding box center [585, 299] width 23 height 12
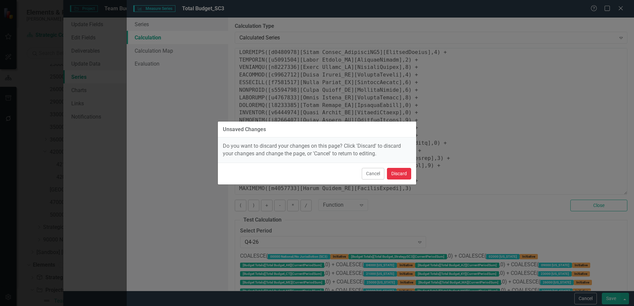
click at [404, 171] on button "Discard" at bounding box center [399, 174] width 24 height 12
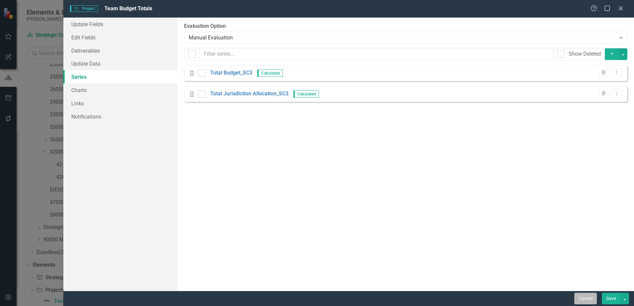
click at [588, 300] on button "Cancel" at bounding box center [585, 299] width 23 height 12
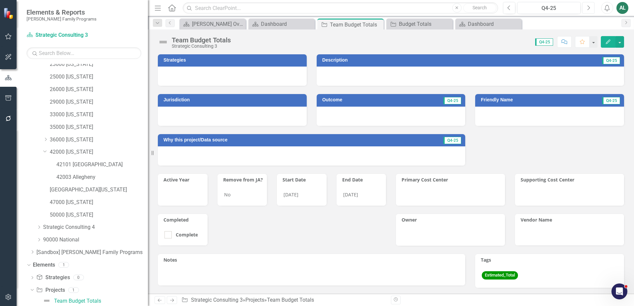
click at [589, 9] on icon "Next" at bounding box center [589, 8] width 4 height 6
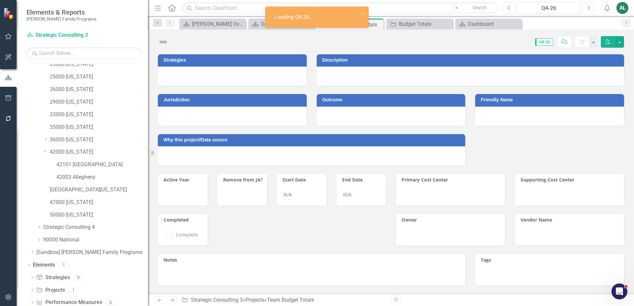
scroll to position [130, 0]
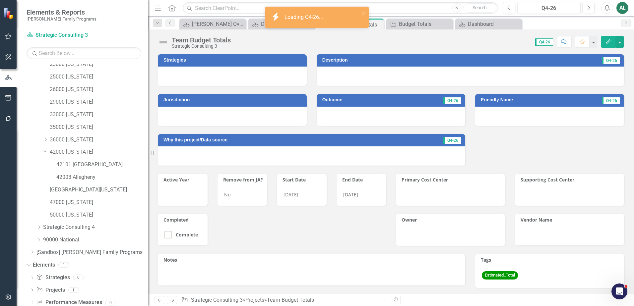
click at [609, 42] on icon "button" at bounding box center [608, 41] width 5 height 5
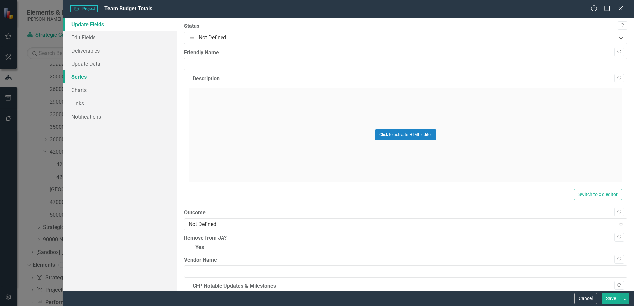
click at [108, 75] on link "Series" at bounding box center [120, 76] width 114 height 13
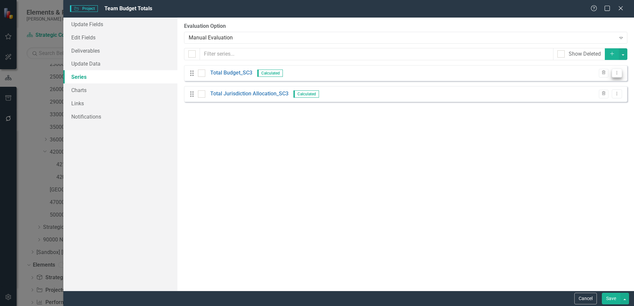
click at [619, 74] on icon "Dropdown Menu" at bounding box center [617, 73] width 6 height 4
click at [606, 84] on link "Edit Edit Measure Series" at bounding box center [583, 84] width 75 height 12
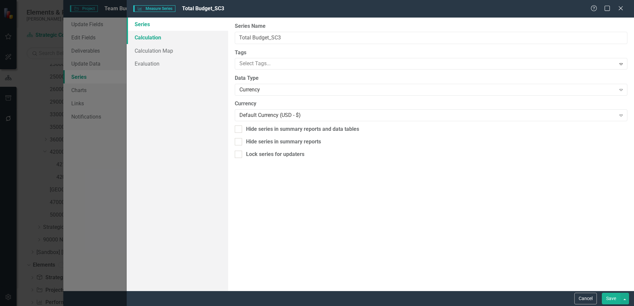
click at [153, 42] on link "Calculation" at bounding box center [177, 37] width 101 height 13
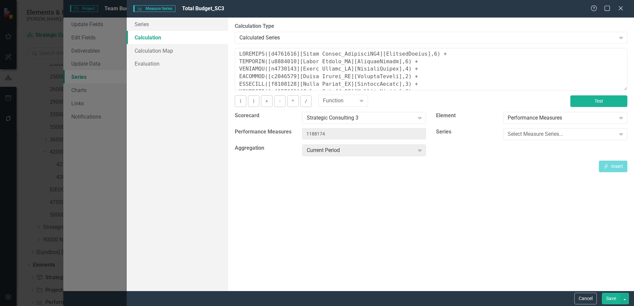
click at [610, 104] on button "Test" at bounding box center [598, 101] width 57 height 12
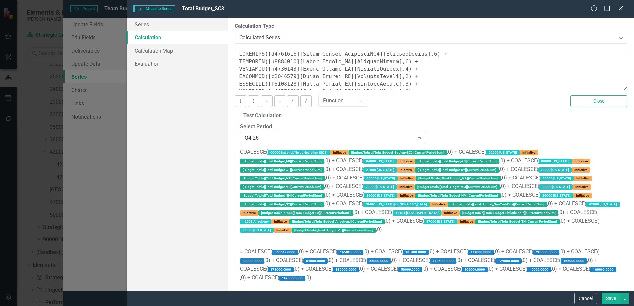
scroll to position [14, 0]
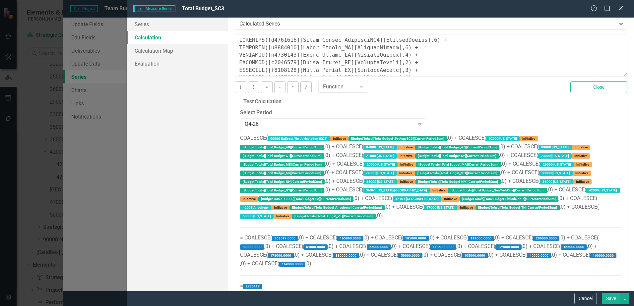
click at [599, 247] on span "COALESCE( 00000 National/No Jurisdiction (SC3) Initiative [Budget Totals][Total…" at bounding box center [431, 212] width 382 height 154
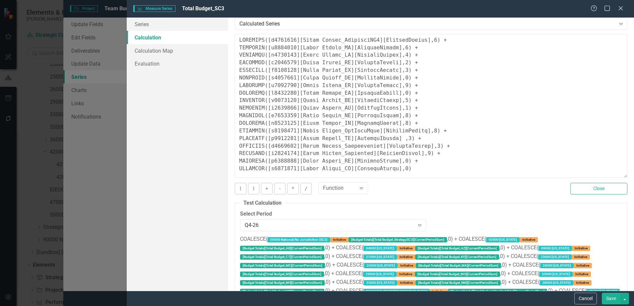
drag, startPoint x: 619, startPoint y: 73, endPoint x: 616, endPoint y: 174, distance: 101.2
click at [616, 174] on textarea at bounding box center [431, 106] width 393 height 144
click at [238, 161] on textarea at bounding box center [431, 106] width 393 height 144
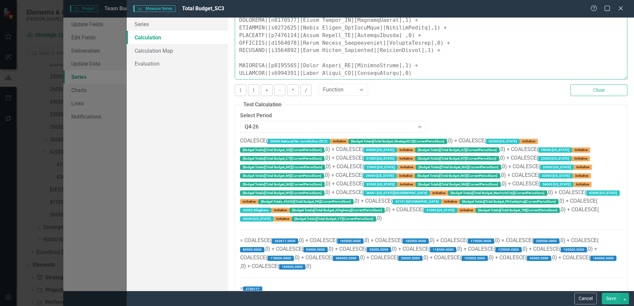
scroll to position [115, 0]
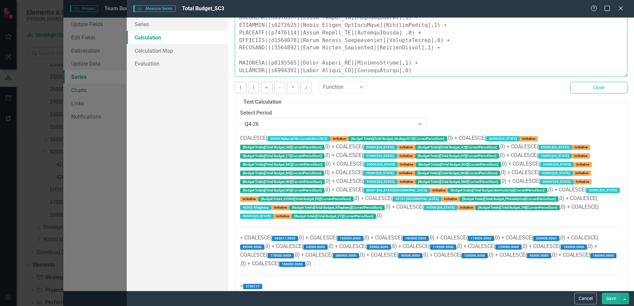
click at [253, 53] on textarea at bounding box center [431, 5] width 393 height 144
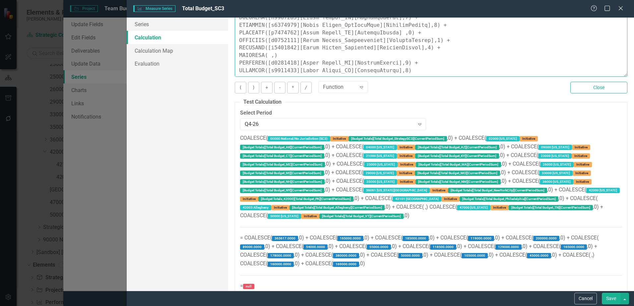
click at [269, 58] on textarea at bounding box center [431, 5] width 393 height 144
click at [432, 94] on div "( ) + - * / Function Expand Close" at bounding box center [431, 90] width 402 height 17
click at [591, 90] on button "Close" at bounding box center [598, 88] width 57 height 12
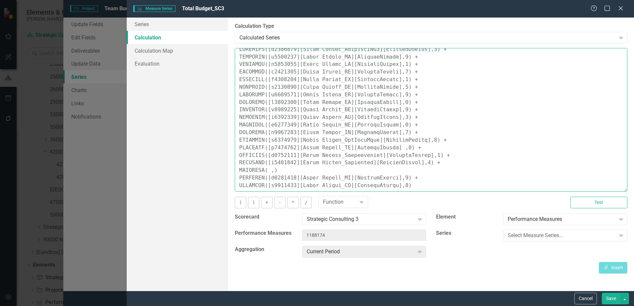
click at [268, 172] on textarea at bounding box center [431, 120] width 393 height 144
click at [342, 222] on div "Strategic Consulting 3" at bounding box center [361, 220] width 108 height 8
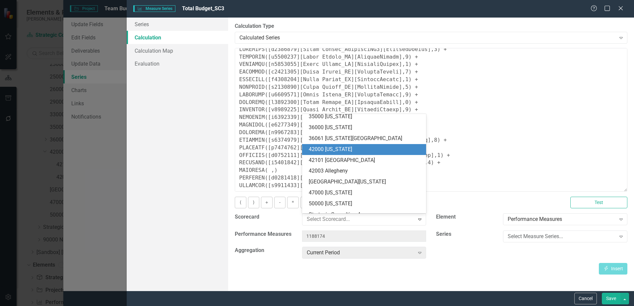
scroll to position [677, 0]
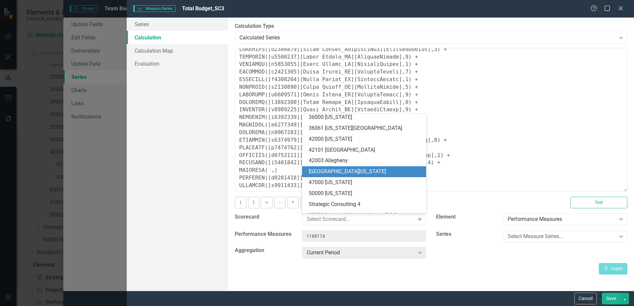
click at [353, 175] on div "[GEOGRAPHIC_DATA][US_STATE]" at bounding box center [366, 172] width 114 height 8
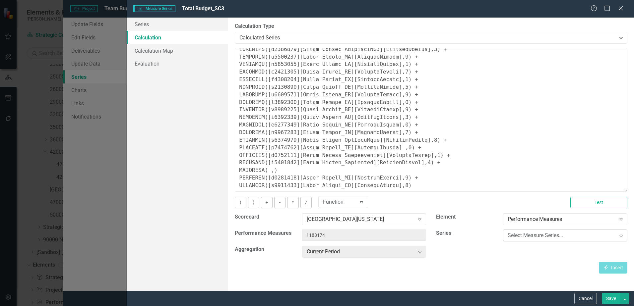
click at [553, 237] on div "Select Measure Series..." at bounding box center [562, 236] width 108 height 8
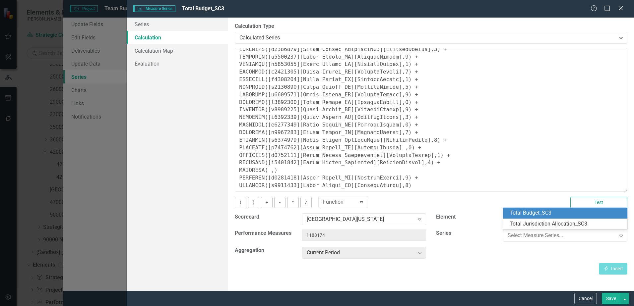
click at [544, 216] on div "Total Budget_SC3" at bounding box center [567, 214] width 114 height 8
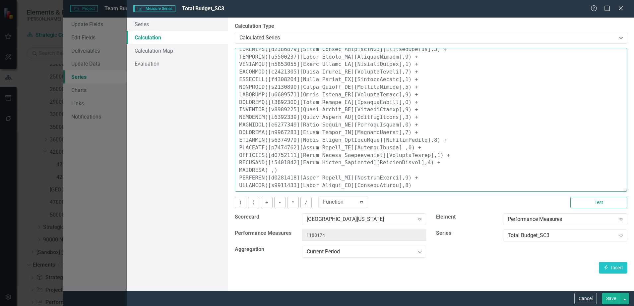
click at [268, 173] on textarea at bounding box center [431, 120] width 393 height 144
click at [613, 268] on button "Insert Insert" at bounding box center [613, 268] width 29 height 12
drag, startPoint x: 268, startPoint y: 170, endPoint x: 278, endPoint y: 170, distance: 10.3
click at [268, 170] on textarea at bounding box center [431, 120] width 393 height 144
drag, startPoint x: 266, startPoint y: 170, endPoint x: 294, endPoint y: 171, distance: 28.5
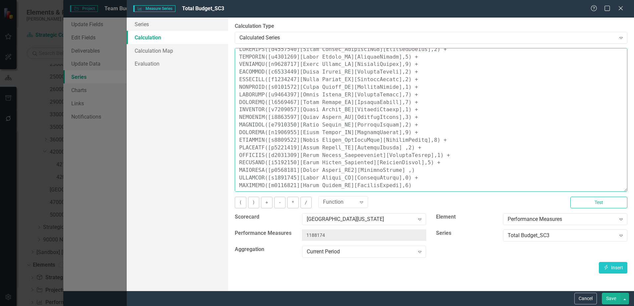
click at [294, 171] on textarea at bounding box center [431, 120] width 393 height 144
click at [394, 277] on div "By default, series in ClearPoint are not calculated. So, if you leave the form …" at bounding box center [431, 155] width 406 height 274
click at [460, 173] on textarea at bounding box center [431, 120] width 393 height 144
click at [392, 172] on textarea at bounding box center [431, 120] width 393 height 144
click at [422, 172] on textarea at bounding box center [431, 120] width 393 height 144
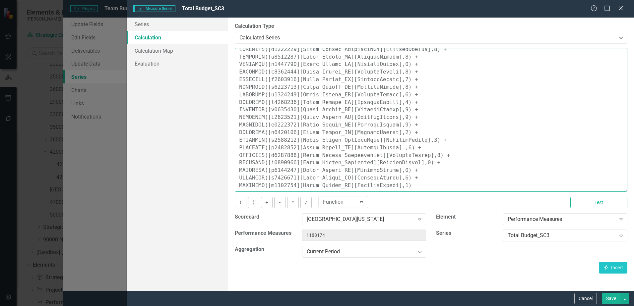
drag, startPoint x: 412, startPoint y: 171, endPoint x: 235, endPoint y: 168, distance: 176.7
click at [235, 168] on textarea at bounding box center [431, 120] width 393 height 144
type textarea "COALESCE([m1294260][Total Budget_StrategySC3][CurrentPeriod],0) + COALESCE([m11…"
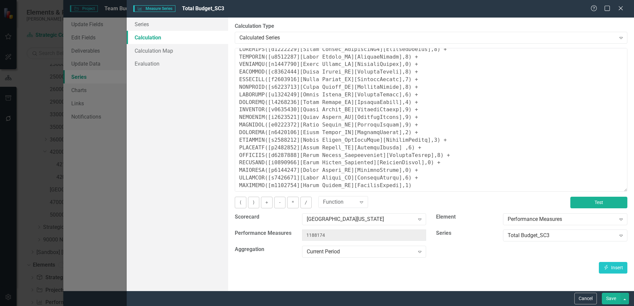
click at [587, 204] on button "Test" at bounding box center [598, 203] width 57 height 12
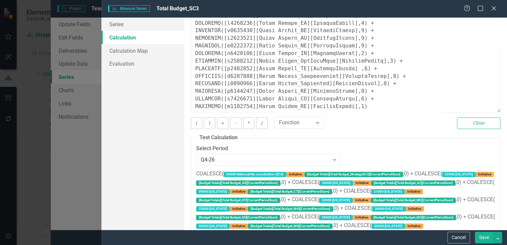
scroll to position [186, 0]
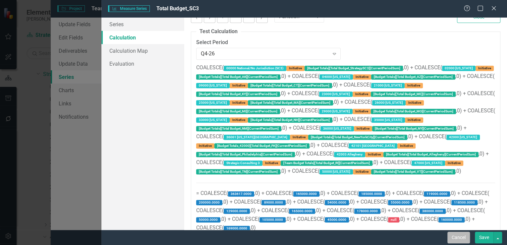
click at [467, 237] on button "Cancel" at bounding box center [459, 238] width 23 height 12
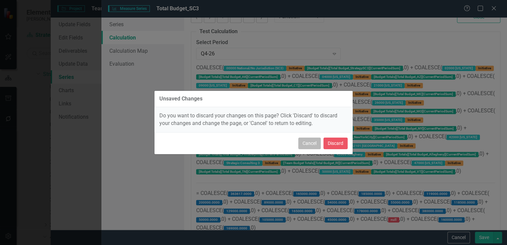
click at [315, 145] on button "Cancel" at bounding box center [309, 144] width 23 height 12
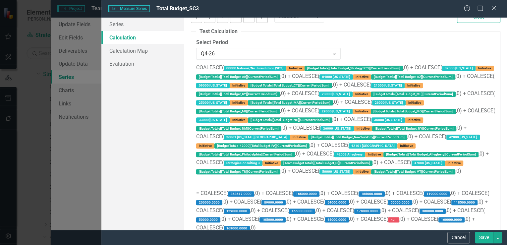
click at [488, 237] on button "Save" at bounding box center [484, 238] width 19 height 12
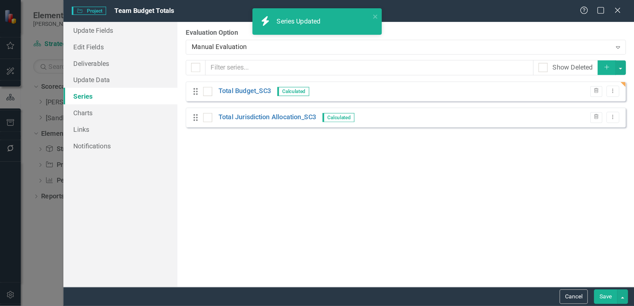
scroll to position [0, 0]
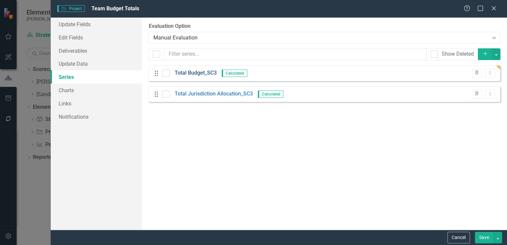
click at [202, 74] on link "Total Budget_SC3" at bounding box center [196, 73] width 42 height 8
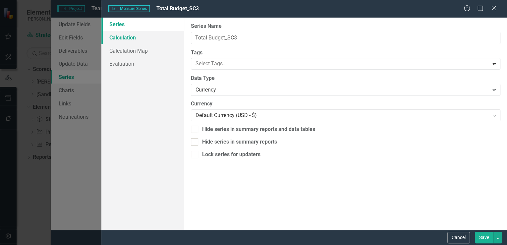
click at [137, 35] on link "Calculation" at bounding box center [142, 37] width 83 height 13
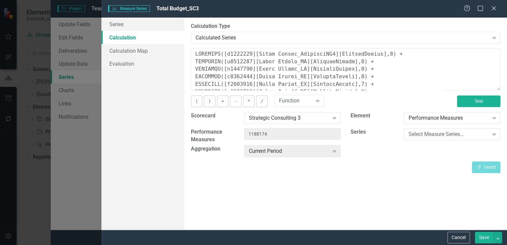
click at [466, 102] on button "Test" at bounding box center [478, 101] width 43 height 12
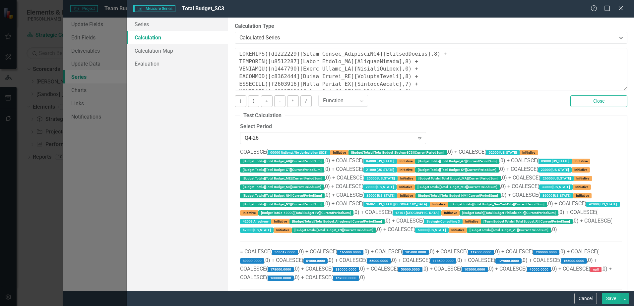
scroll to position [23, 0]
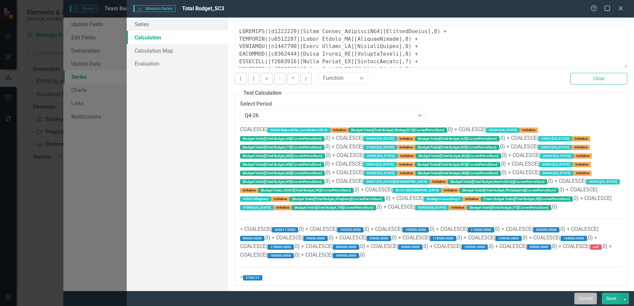
click at [590, 298] on button "Cancel" at bounding box center [585, 299] width 23 height 12
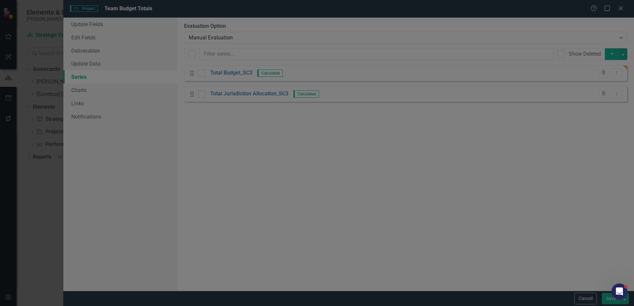
click at [274, 164] on div "From this page, you can add, edit, delete, or duplicate the measure series for …" at bounding box center [405, 155] width 457 height 274
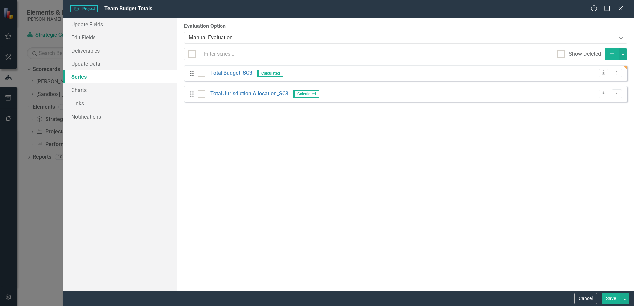
click at [56, 205] on div "Project Project Team Budget Totals Help Maximize Close Update Fields Edit Field…" at bounding box center [317, 153] width 634 height 306
click at [587, 294] on button "Cancel" at bounding box center [585, 299] width 23 height 12
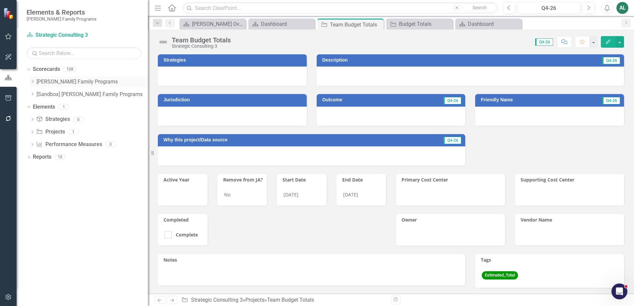
drag, startPoint x: 31, startPoint y: 83, endPoint x: 45, endPoint y: 119, distance: 38.3
click at [31, 83] on icon "Dropdown" at bounding box center [32, 82] width 5 height 4
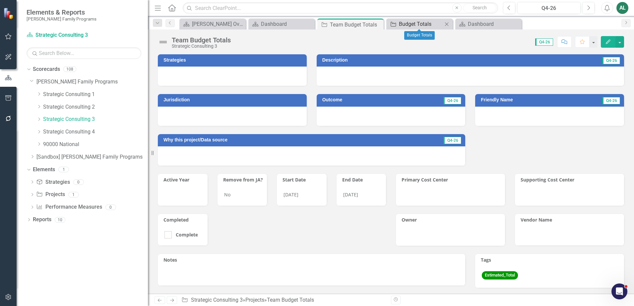
click at [425, 26] on div "Budget Totals" at bounding box center [421, 24] width 44 height 8
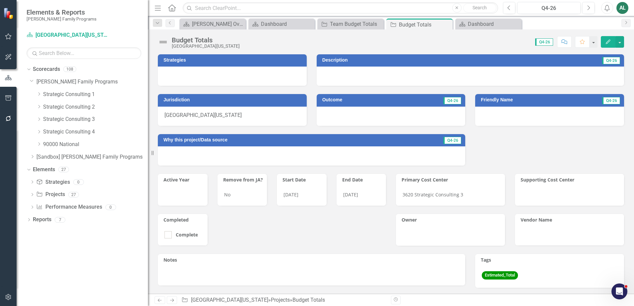
drag, startPoint x: 425, startPoint y: 26, endPoint x: 367, endPoint y: 218, distance: 201.2
click at [367, 218] on div "Active Year Remove from JA? No Start Date [DATE] End Date [DATE] Completed Comp…" at bounding box center [272, 206] width 238 height 80
click at [37, 132] on icon "Dropdown" at bounding box center [38, 132] width 5 height 4
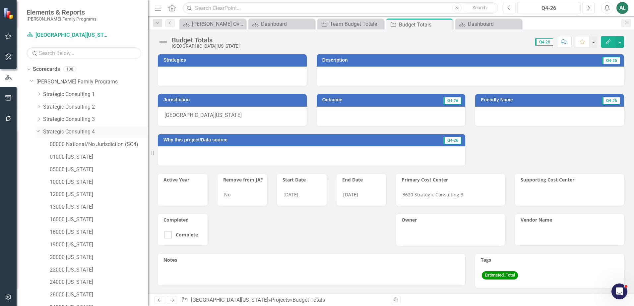
click at [38, 130] on icon "Dropdown" at bounding box center [38, 130] width 4 height 5
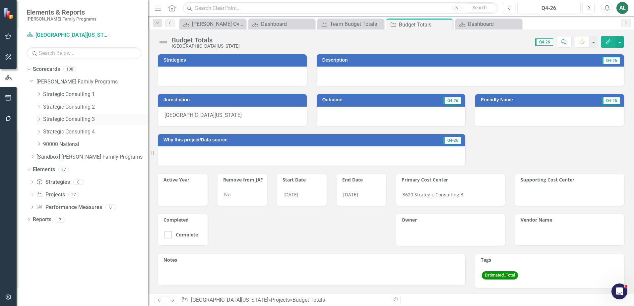
click at [43, 116] on div "Dropdown Strategic Consulting 3" at bounding box center [91, 119] width 111 height 11
click at [41, 118] on icon "Dropdown" at bounding box center [38, 119] width 5 height 4
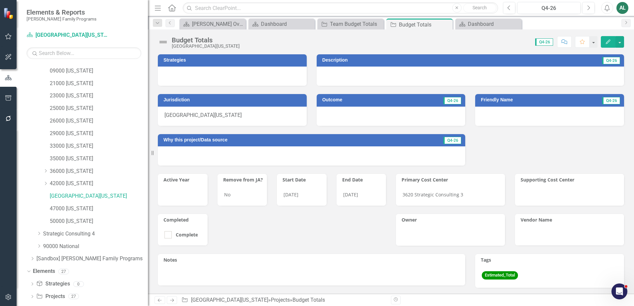
scroll to position [99, 0]
click at [88, 196] on link "[GEOGRAPHIC_DATA][US_STATE]" at bounding box center [99, 196] width 98 height 8
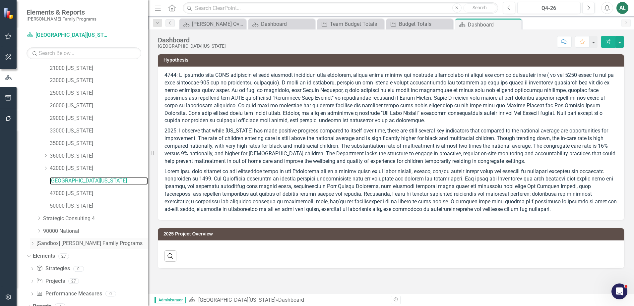
scroll to position [121, 0]
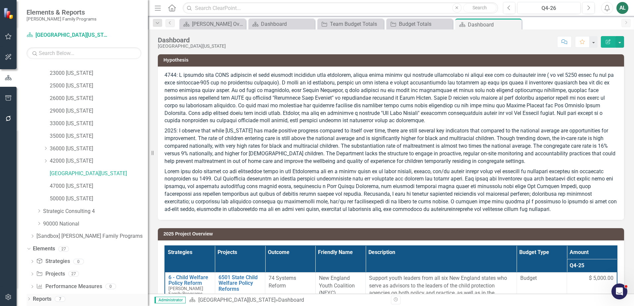
click at [30, 299] on icon at bounding box center [29, 299] width 2 height 3
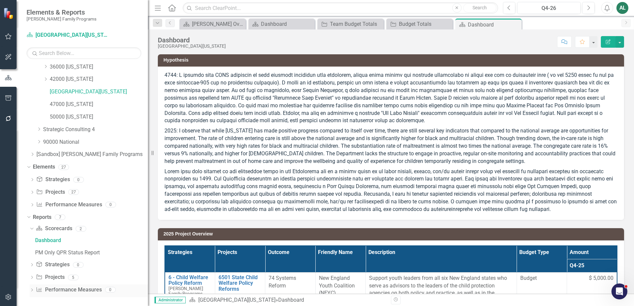
scroll to position [204, 0]
click at [33, 278] on icon "Dropdown" at bounding box center [32, 278] width 5 height 4
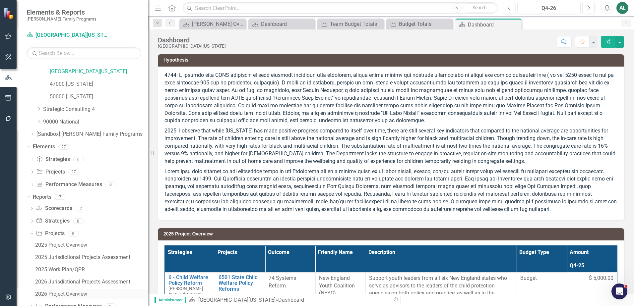
scroll to position [241, 0]
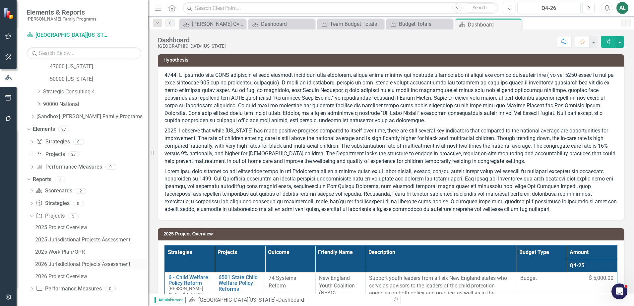
click at [75, 265] on div "2026 Jurisdictional Projects Assessment" at bounding box center [91, 265] width 113 height 6
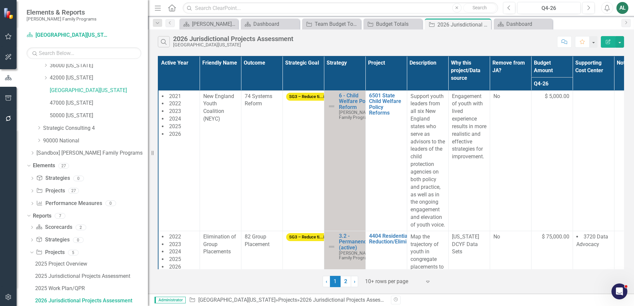
click at [398, 75] on th "Project" at bounding box center [385, 73] width 41 height 34
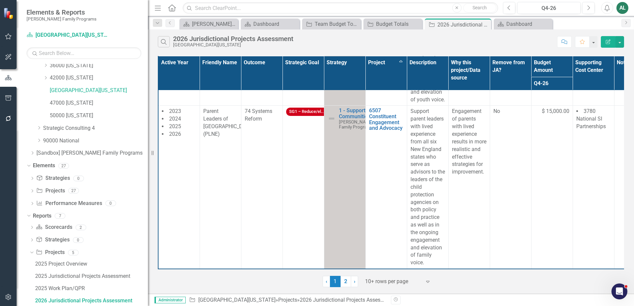
scroll to position [1293, 0]
click at [348, 284] on link "2" at bounding box center [345, 281] width 11 height 11
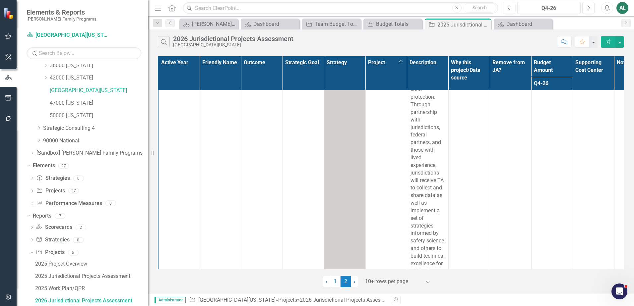
scroll to position [316, 0]
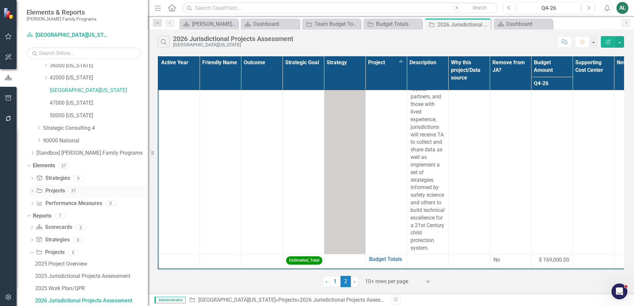
click at [34, 190] on icon "Dropdown" at bounding box center [32, 192] width 5 height 4
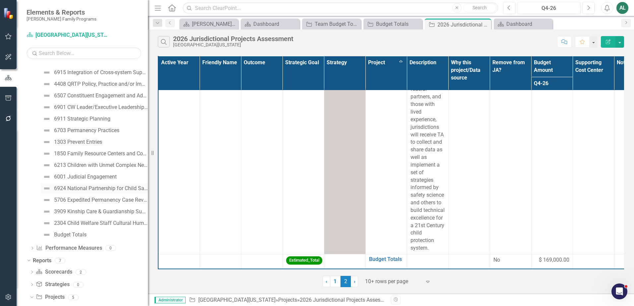
scroll to position [554, 0]
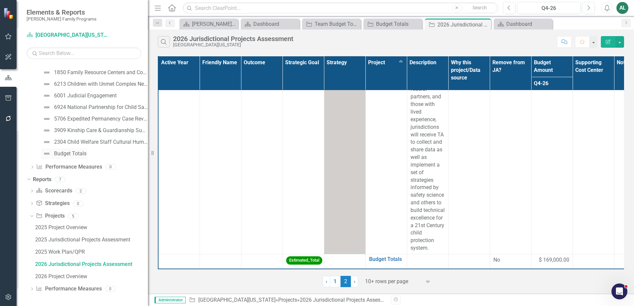
click at [84, 153] on div "Budget Totals" at bounding box center [70, 154] width 32 height 6
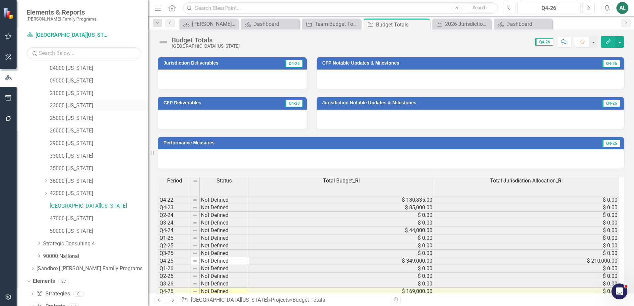
scroll to position [9, 0]
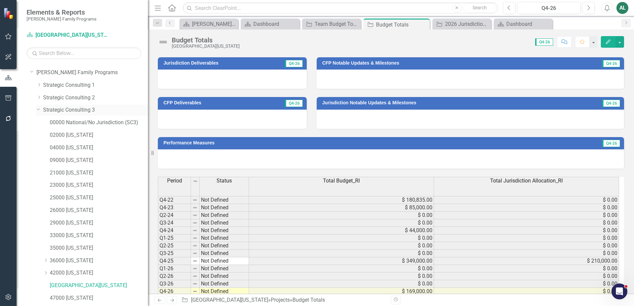
click at [85, 113] on link "Strategic Consulting 3" at bounding box center [95, 110] width 105 height 8
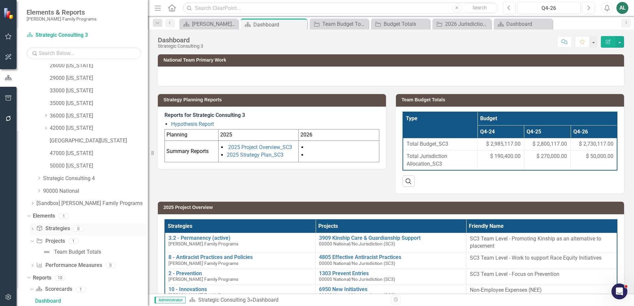
scroll to position [187, 0]
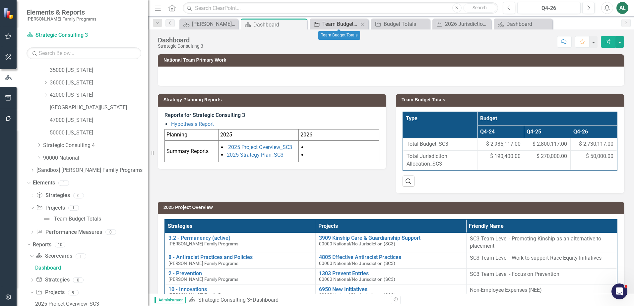
click at [340, 27] on div "Team Budget Totals" at bounding box center [340, 24] width 36 height 8
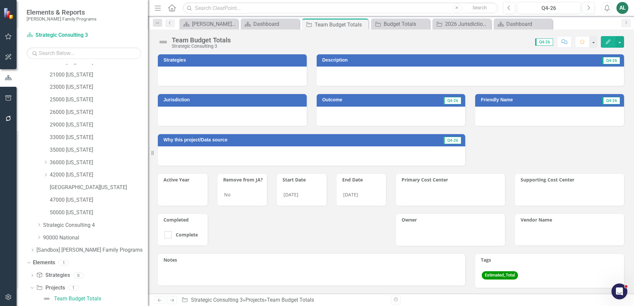
scroll to position [105, 0]
click at [608, 40] on icon "button" at bounding box center [608, 41] width 5 height 5
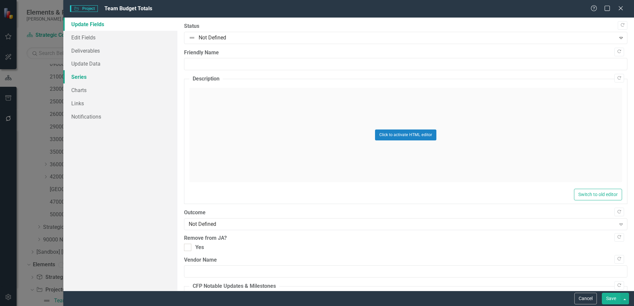
click at [113, 75] on link "Series" at bounding box center [120, 76] width 114 height 13
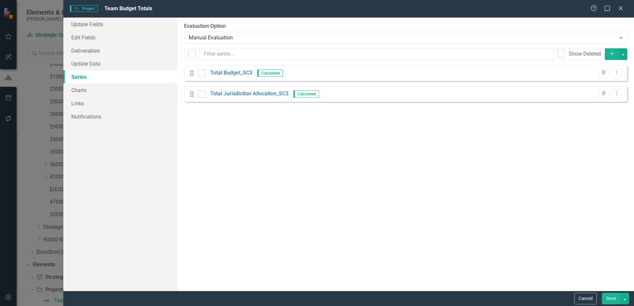
click at [482, 144] on div "From this page, you can add, edit, delete, or duplicate the measure series for …" at bounding box center [405, 155] width 457 height 274
click at [616, 74] on icon "Dropdown Menu" at bounding box center [617, 73] width 6 height 4
click at [612, 82] on link "Edit Edit Measure Series" at bounding box center [583, 84] width 75 height 12
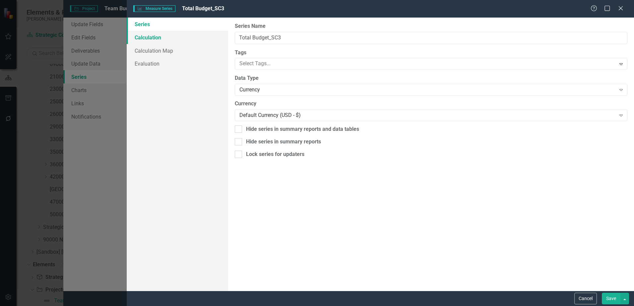
click at [188, 36] on link "Calculation" at bounding box center [177, 37] width 101 height 13
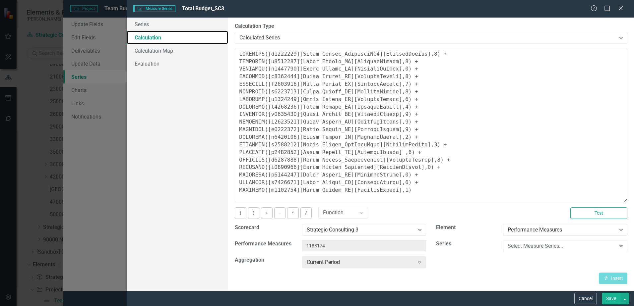
drag, startPoint x: 627, startPoint y: 89, endPoint x: 624, endPoint y: 201, distance: 111.8
click at [624, 201] on textarea at bounding box center [431, 125] width 393 height 155
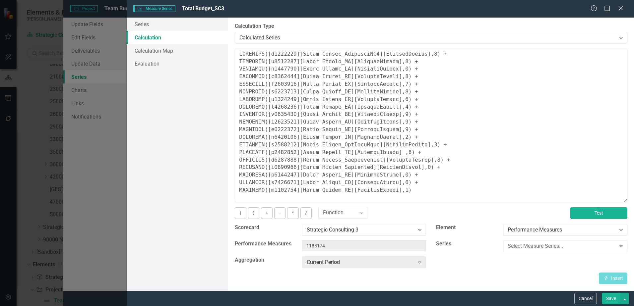
click at [595, 214] on button "Test" at bounding box center [598, 214] width 57 height 12
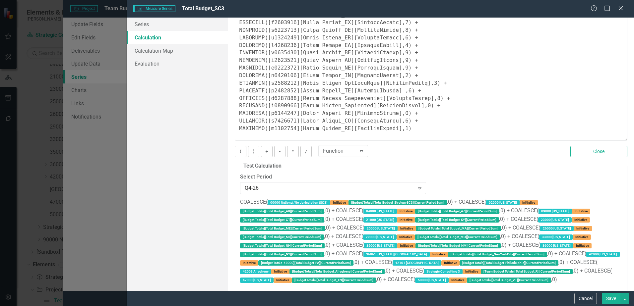
scroll to position [0, 0]
